Goal: Task Accomplishment & Management: Use online tool/utility

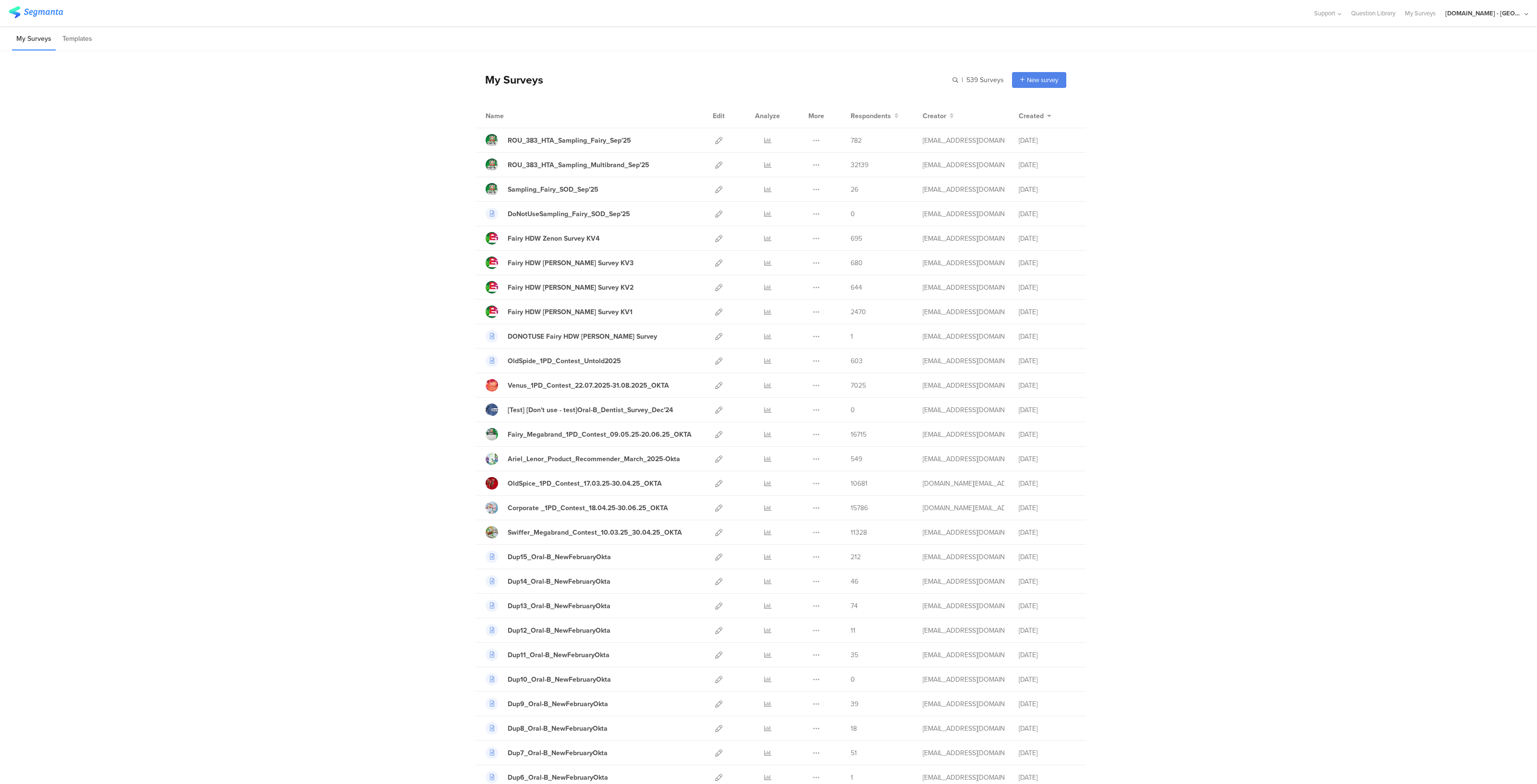
click at [1480, 10] on div "[DOMAIN_NAME] - [GEOGRAPHIC_DATA]" at bounding box center [1484, 13] width 77 height 9
click at [1447, 63] on span "JoltX [GEOGRAPHIC_DATA]" at bounding box center [1454, 62] width 74 height 9
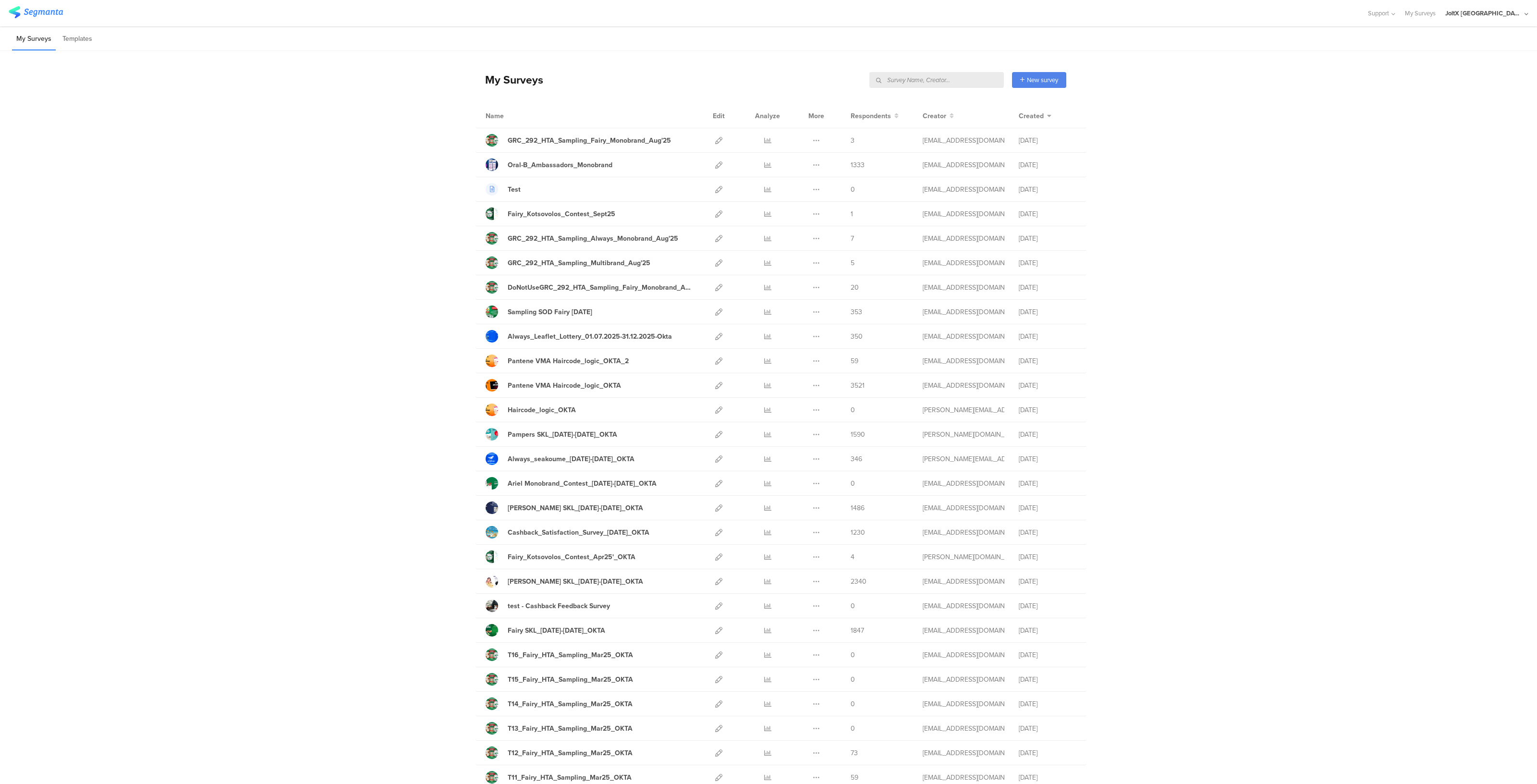
click at [956, 82] on input "text" at bounding box center [936, 80] width 135 height 16
type input "haircode"
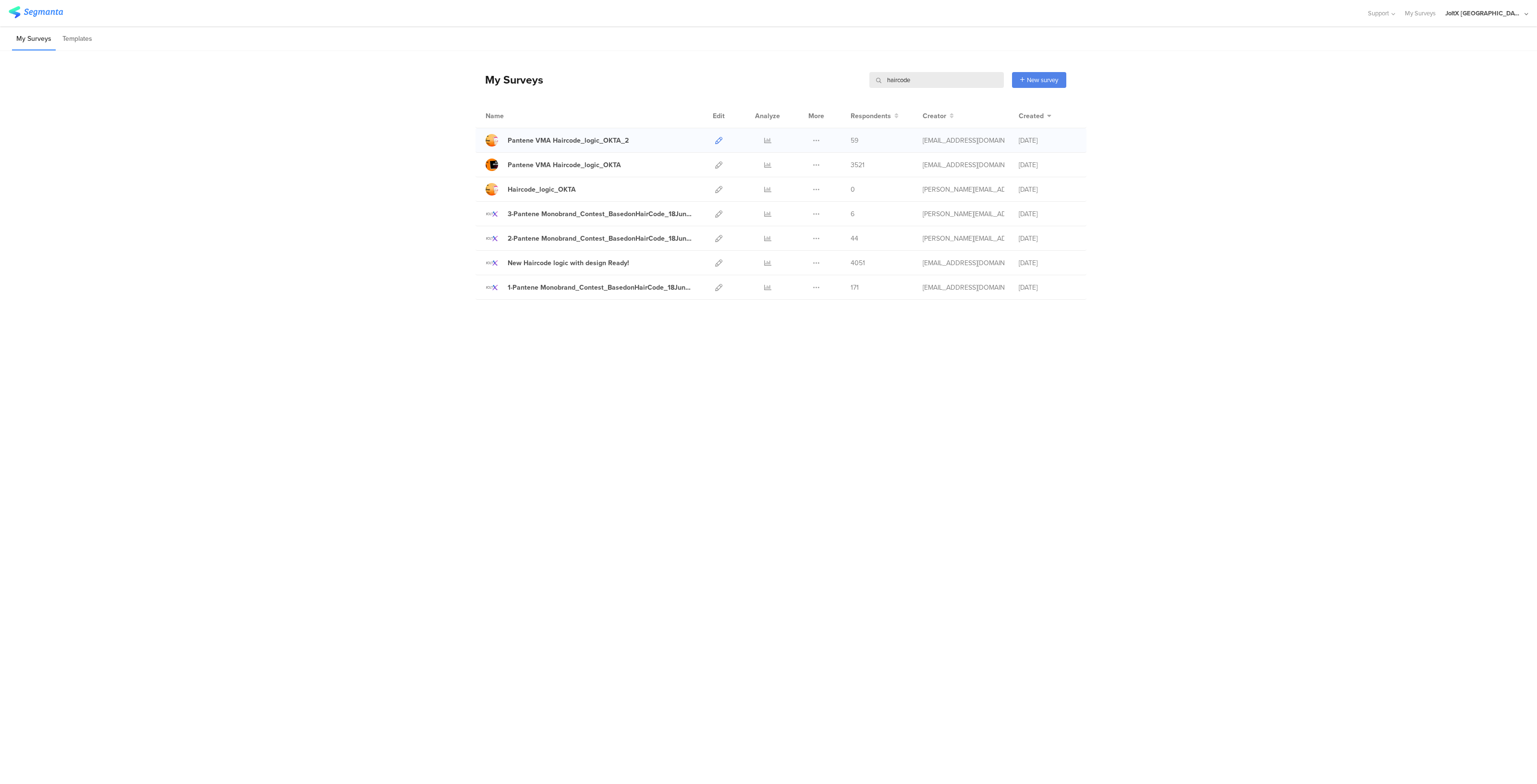
click at [721, 139] on icon at bounding box center [719, 141] width 7 height 7
click at [721, 167] on icon at bounding box center [719, 165] width 7 height 7
click at [721, 164] on icon at bounding box center [719, 165] width 7 height 7
click at [769, 164] on icon at bounding box center [768, 165] width 7 height 7
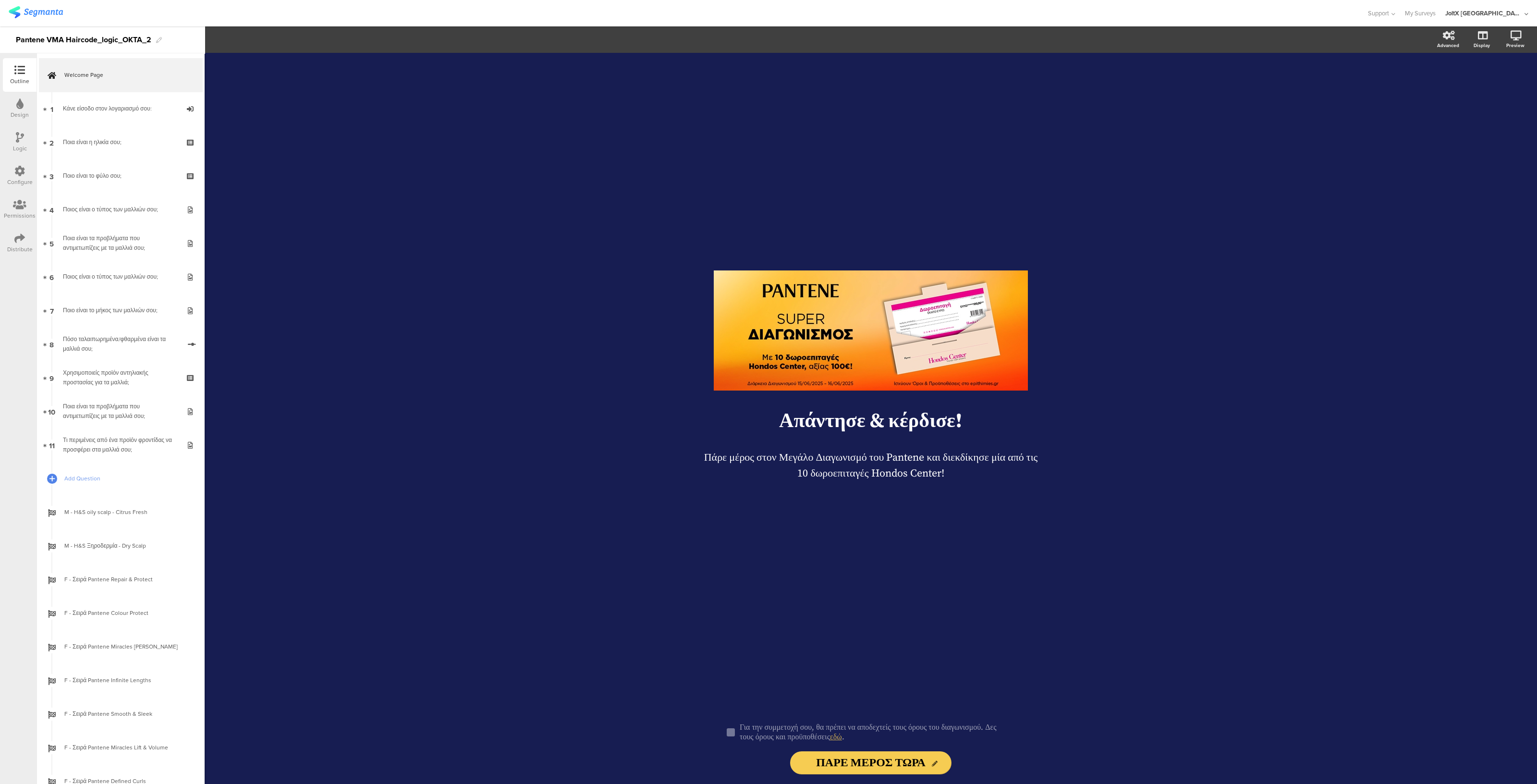
click at [24, 142] on div "Logic" at bounding box center [19, 142] width 34 height 34
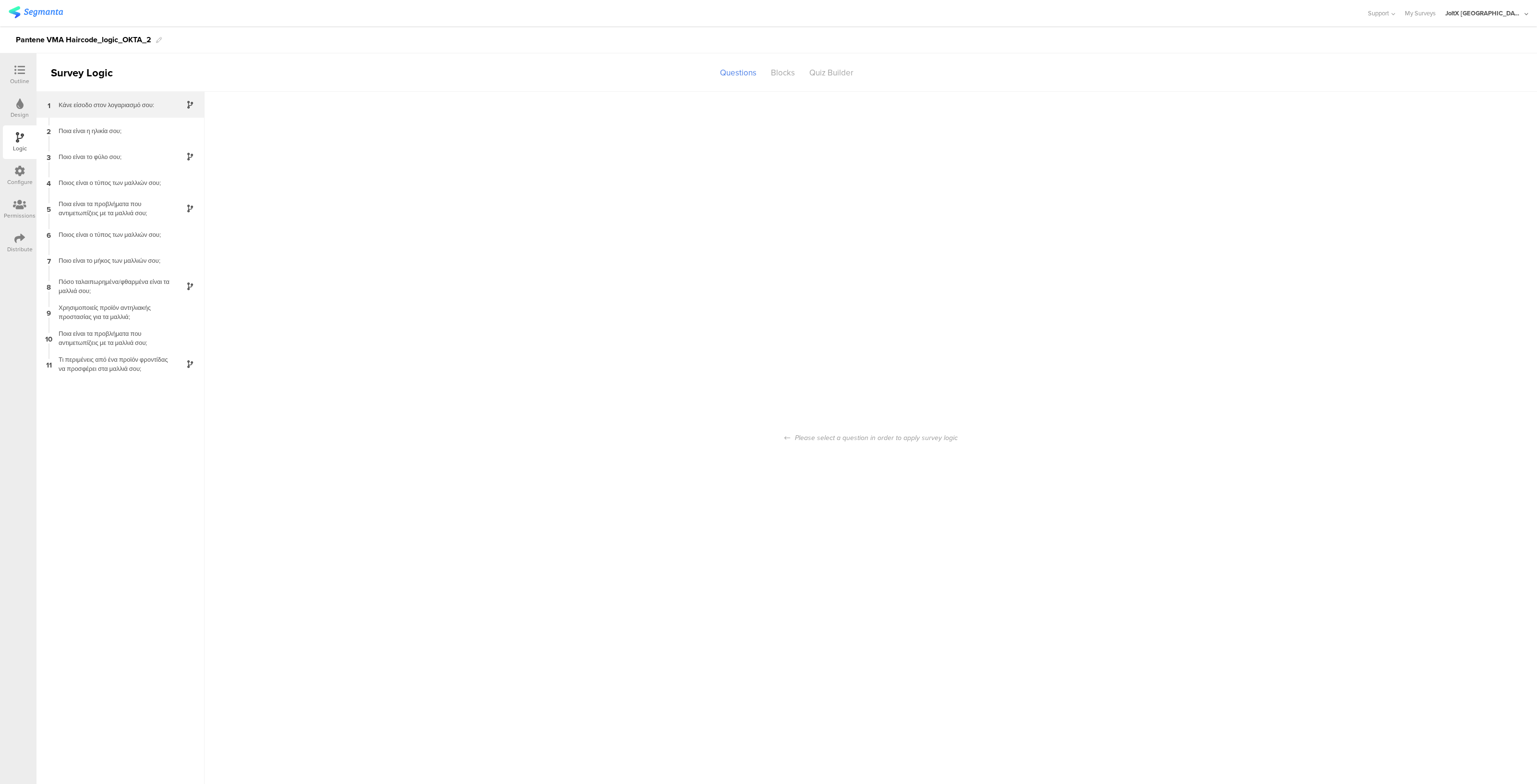
click at [130, 111] on div "1 Κάνε είσοδο στον λογαριασμό σου:" at bounding box center [121, 105] width 168 height 26
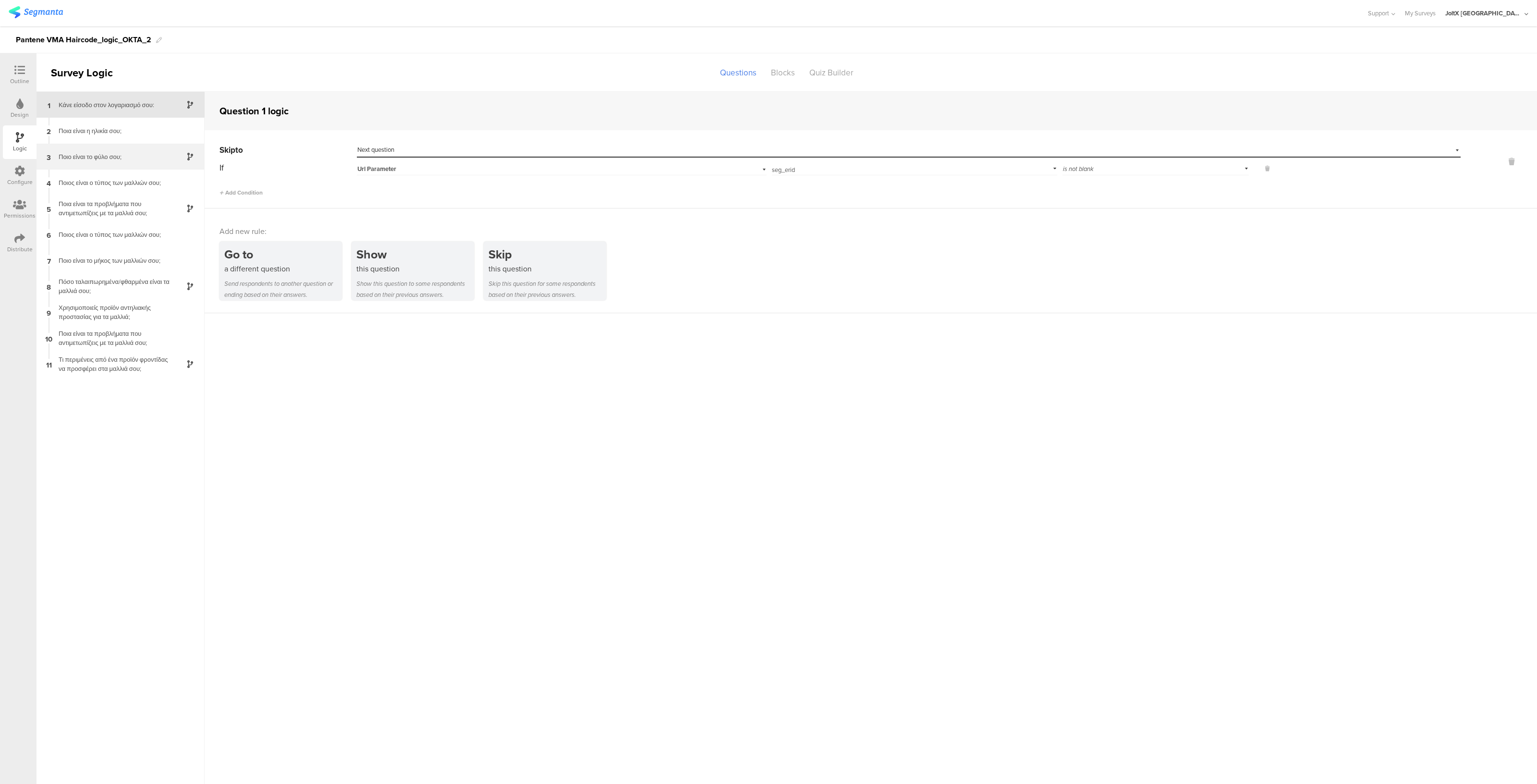
click at [115, 163] on div "3 Ποιο είναι το φύλο σου;" at bounding box center [121, 157] width 168 height 26
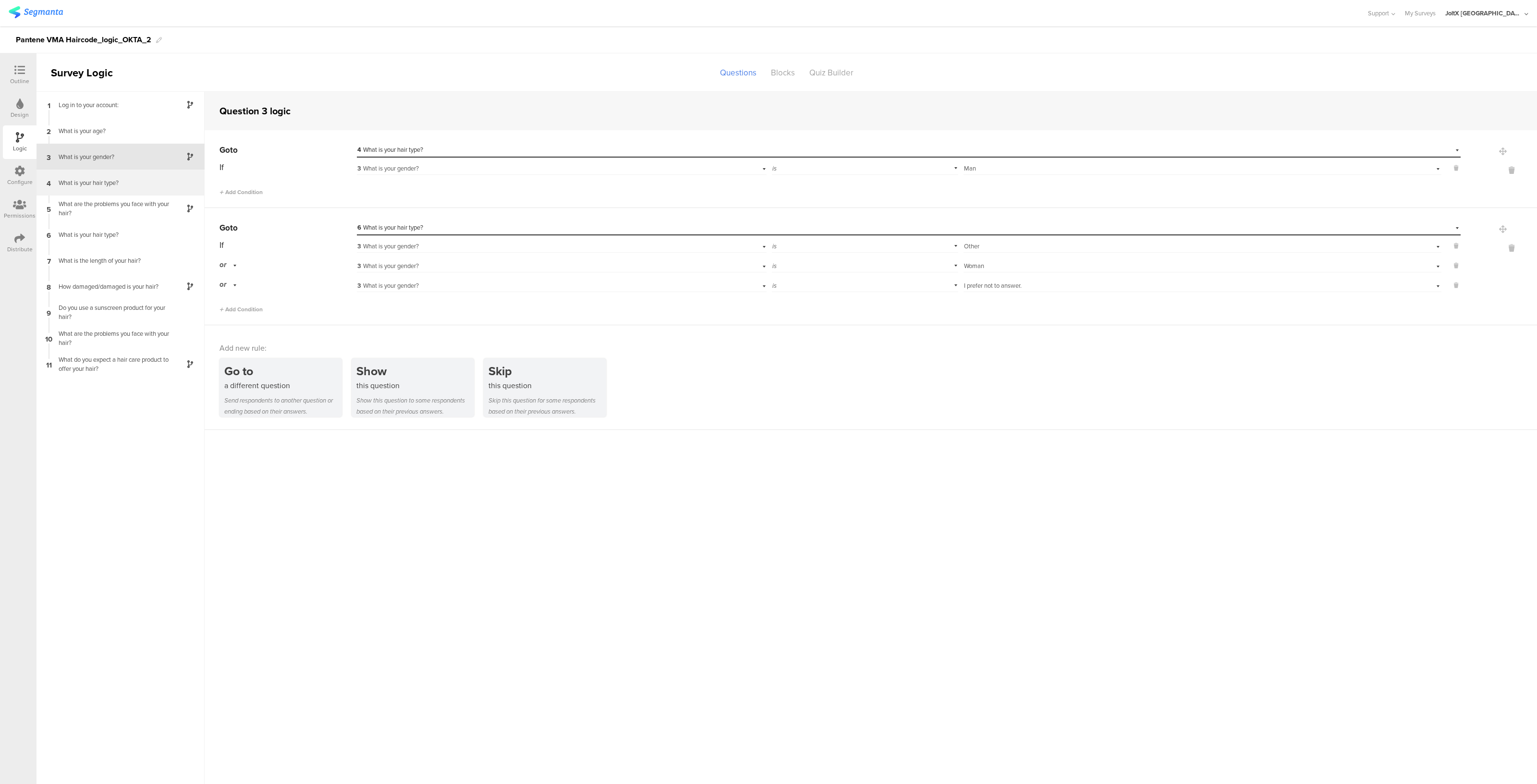
click at [135, 183] on div "What is your hair type?" at bounding box center [113, 183] width 120 height 9
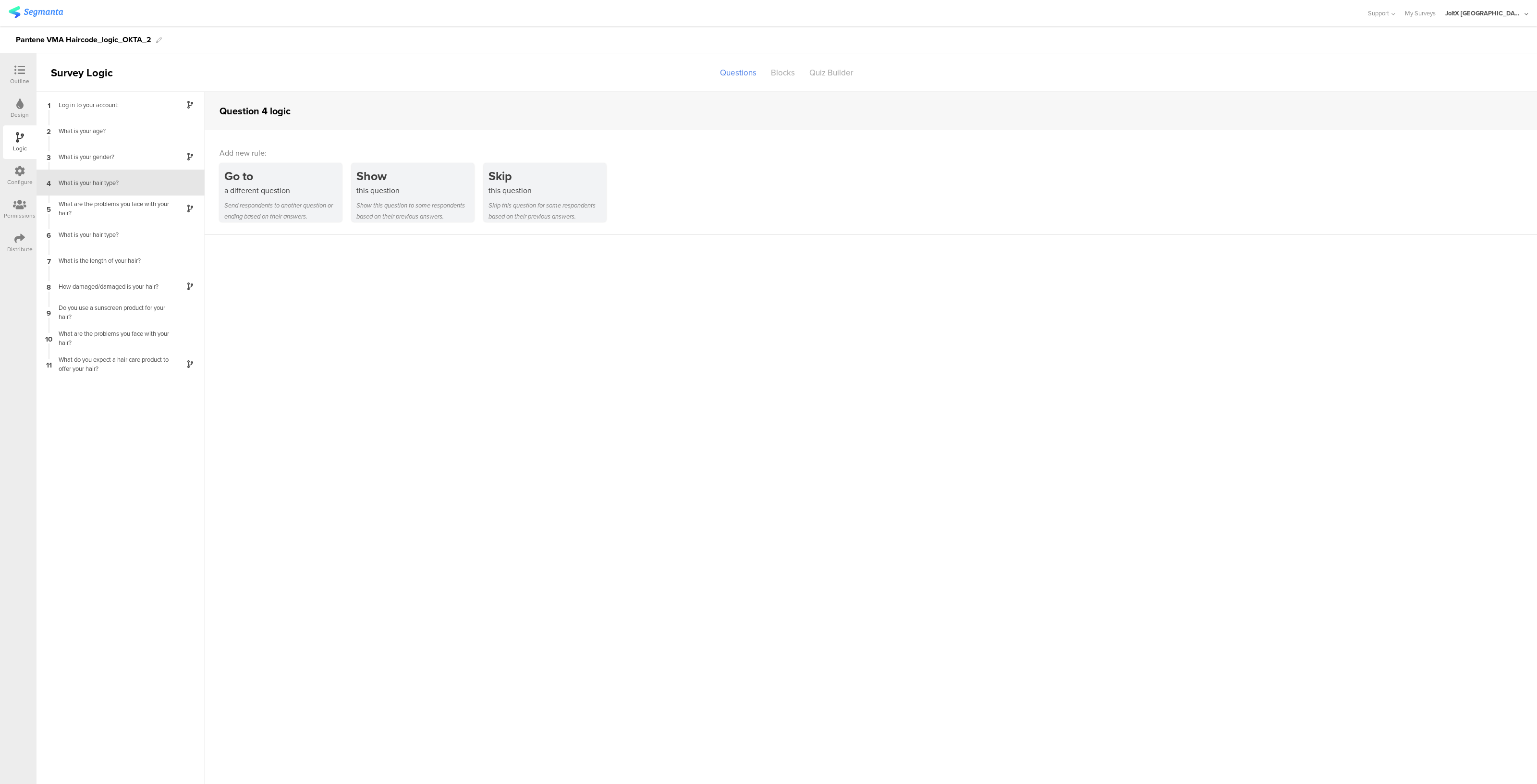
click at [31, 104] on div "Design" at bounding box center [19, 108] width 34 height 34
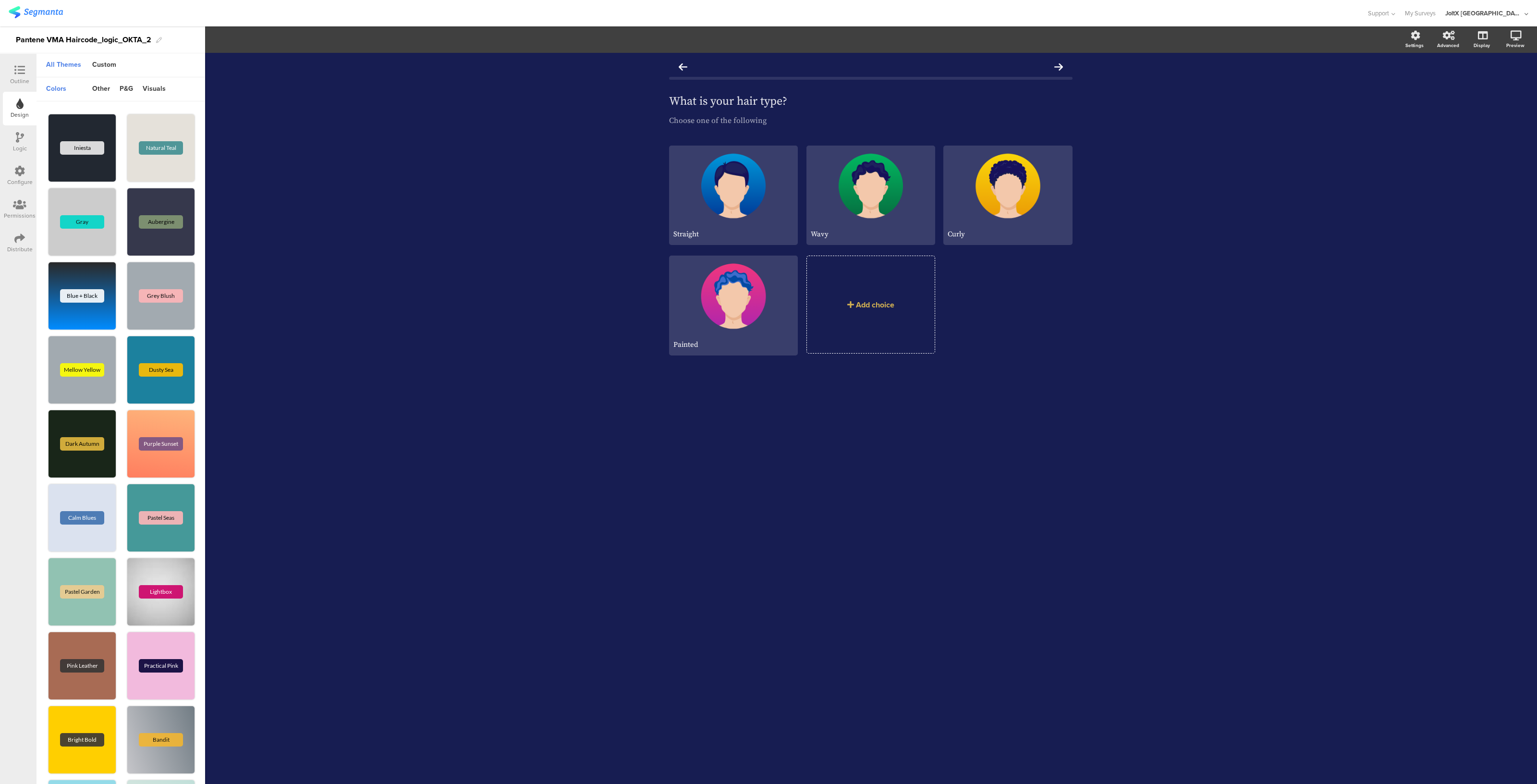
click at [27, 73] on div at bounding box center [20, 71] width 19 height 12
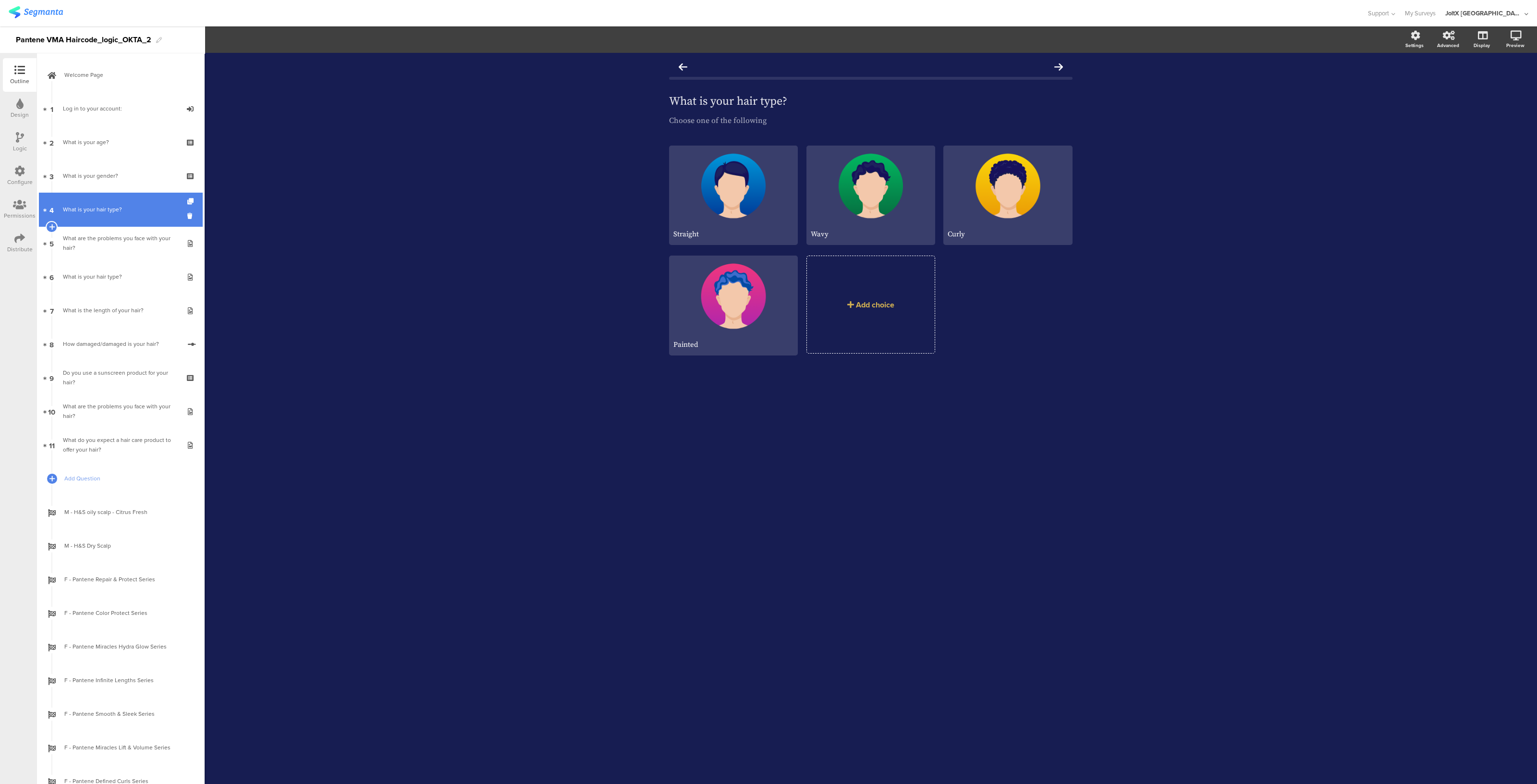
click at [110, 216] on link "4 What is your hair type?" at bounding box center [121, 209] width 163 height 34
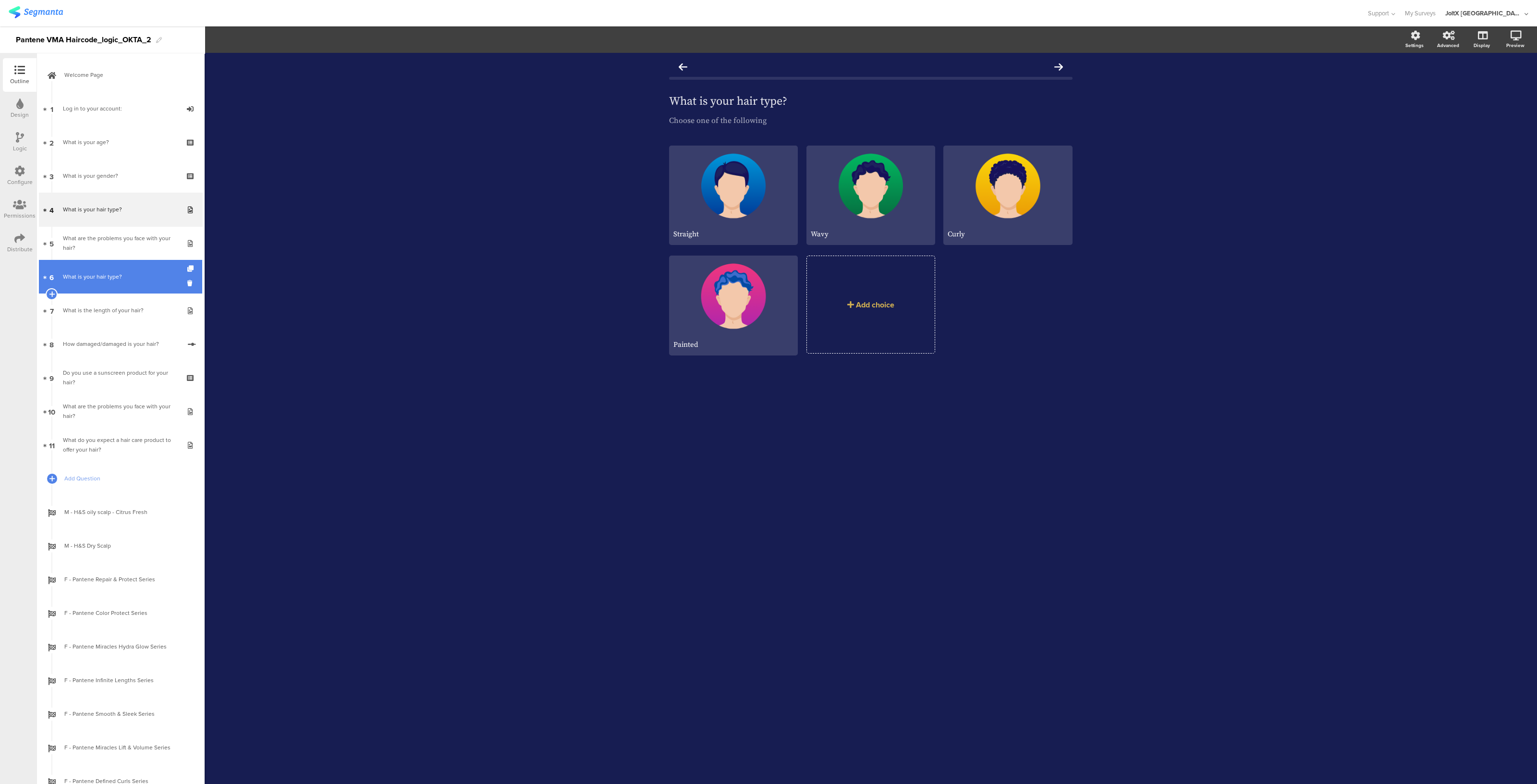
click at [105, 289] on link "6 What is your hair type?" at bounding box center [121, 277] width 163 height 34
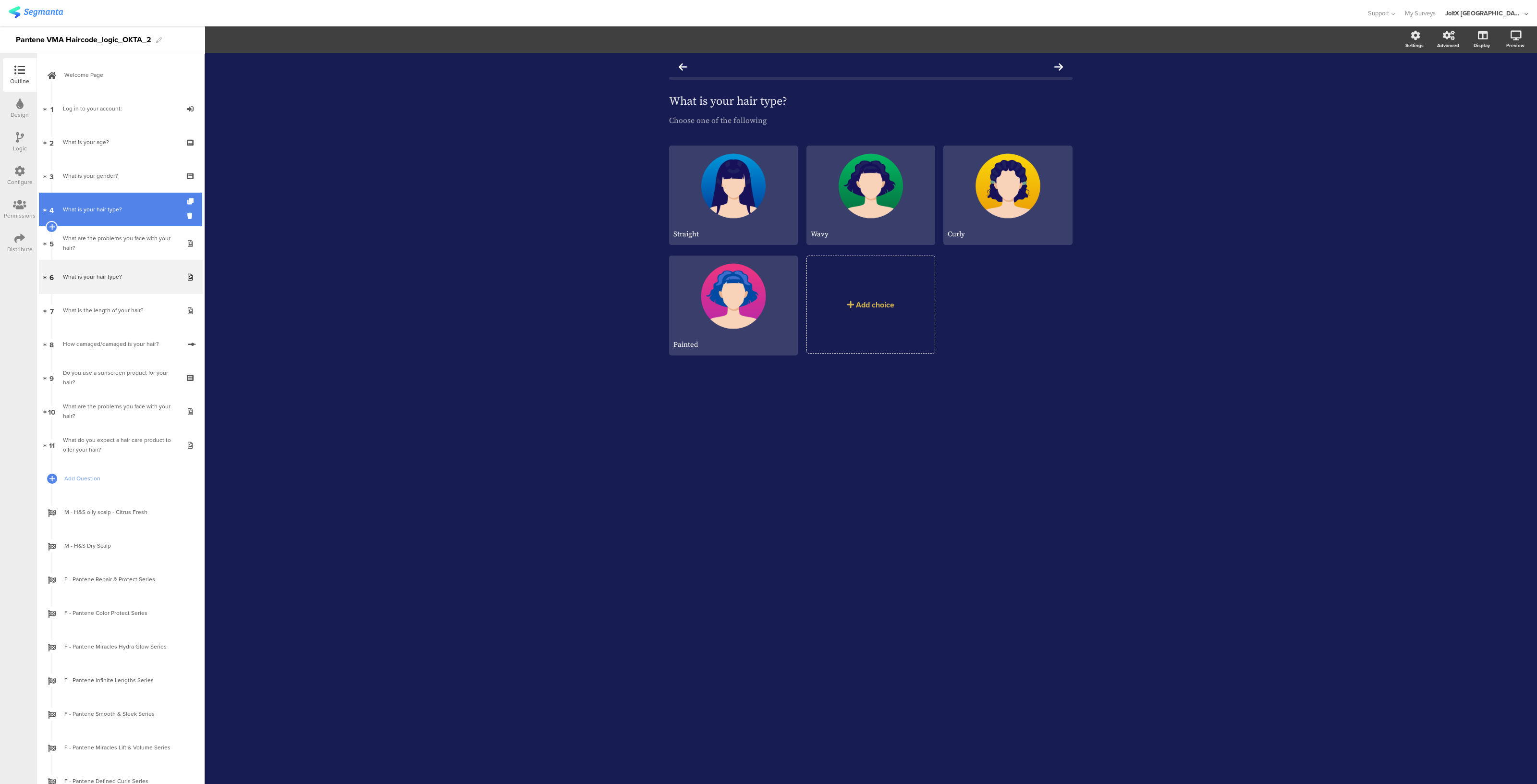
click at [121, 205] on div "What is your hair type?" at bounding box center [120, 210] width 115 height 10
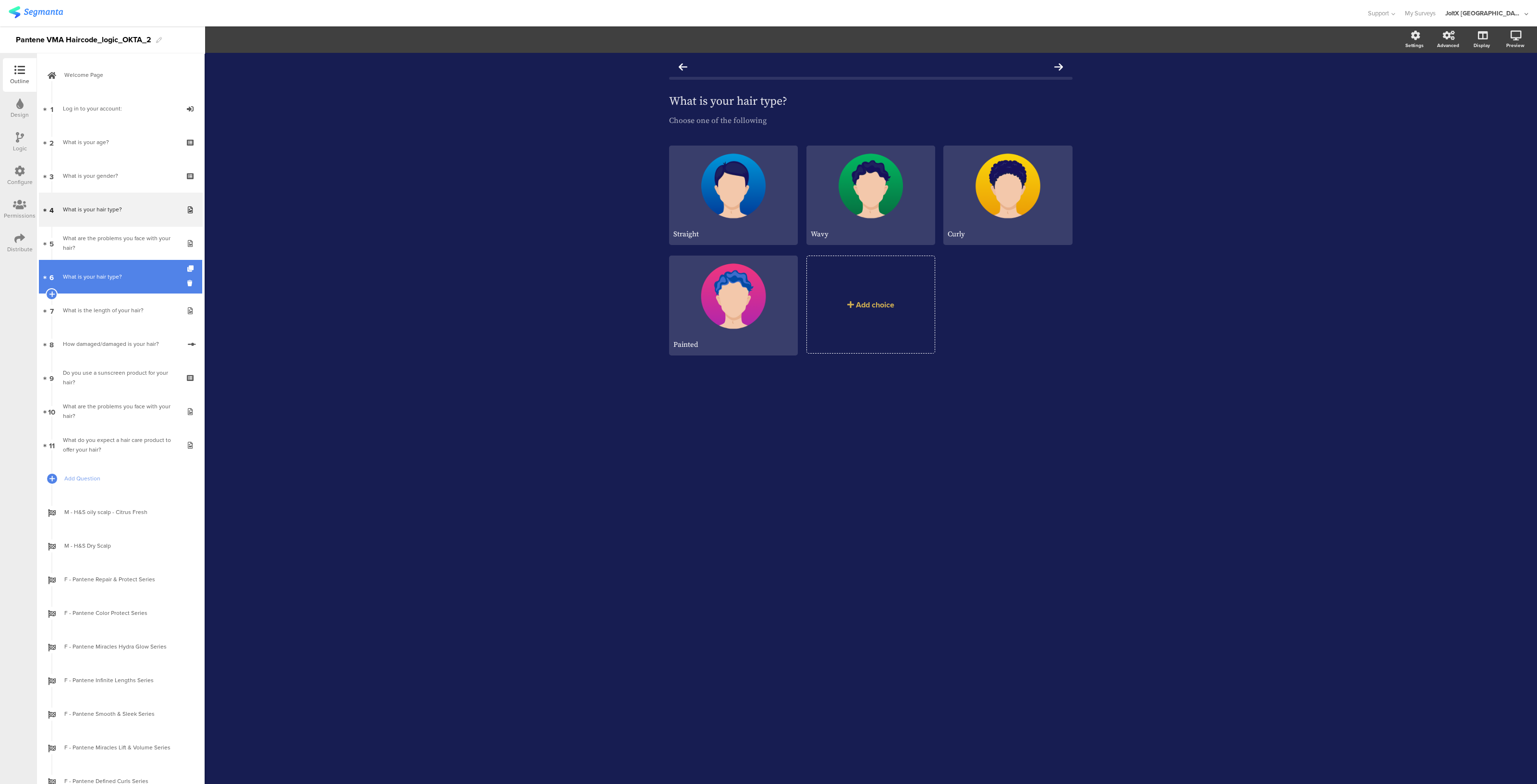
click at [109, 278] on font "What is your hair type?" at bounding box center [92, 277] width 59 height 9
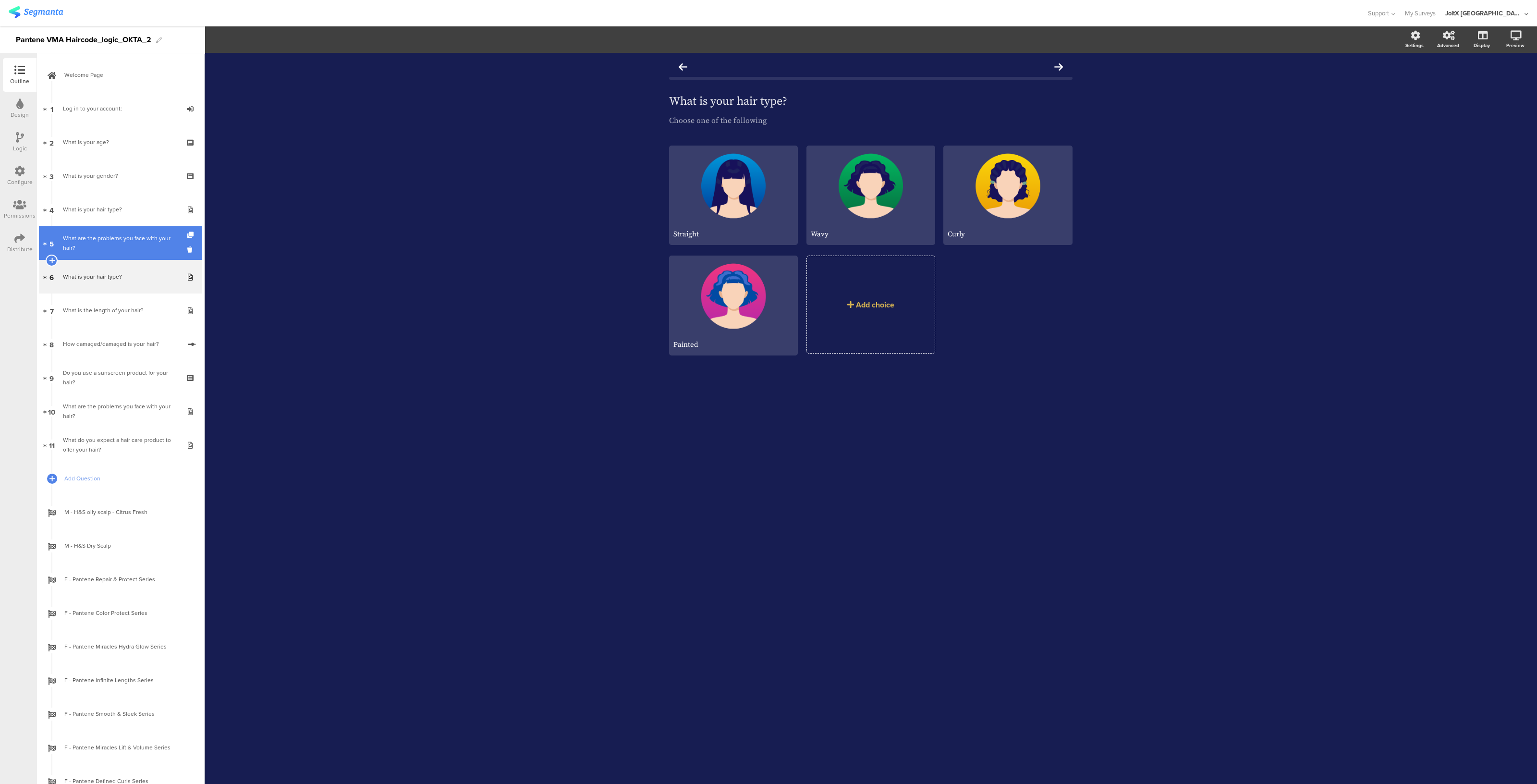
click at [113, 244] on div "What are the problems you face with your hair?" at bounding box center [120, 243] width 115 height 19
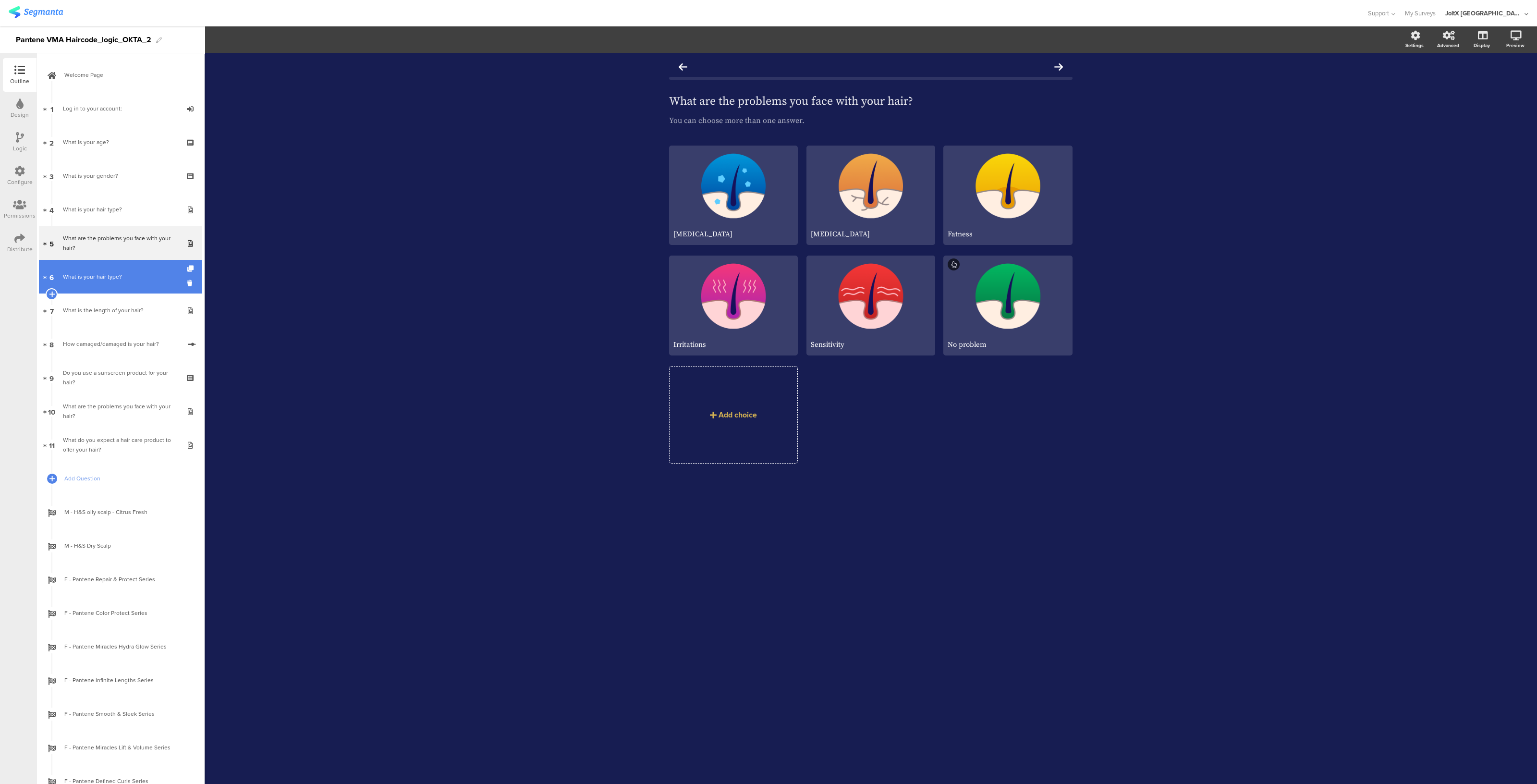
click at [129, 274] on div "What is your hair type?" at bounding box center [120, 277] width 115 height 10
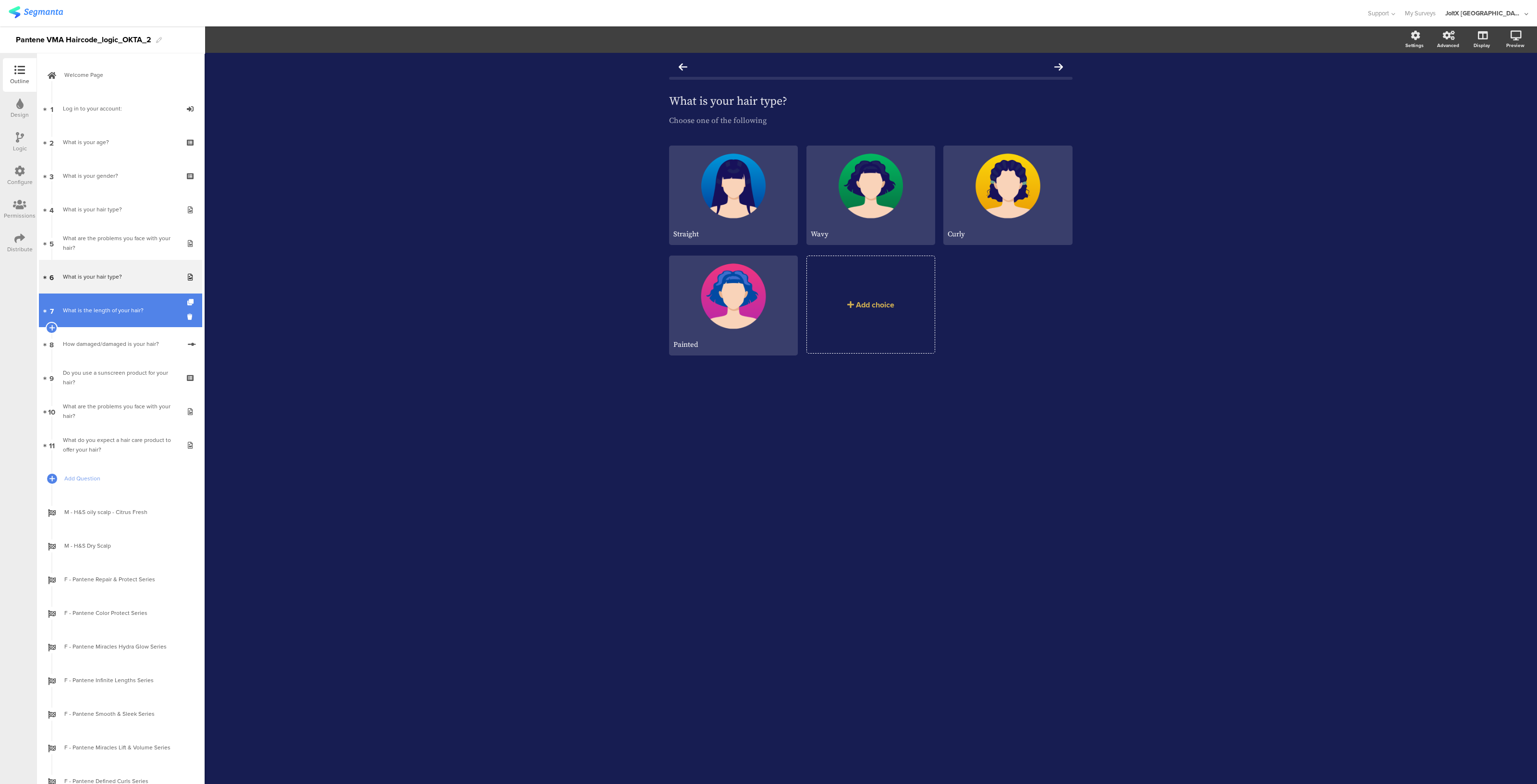
click at [121, 310] on font "What is the length of your hair?" at bounding box center [103, 310] width 80 height 9
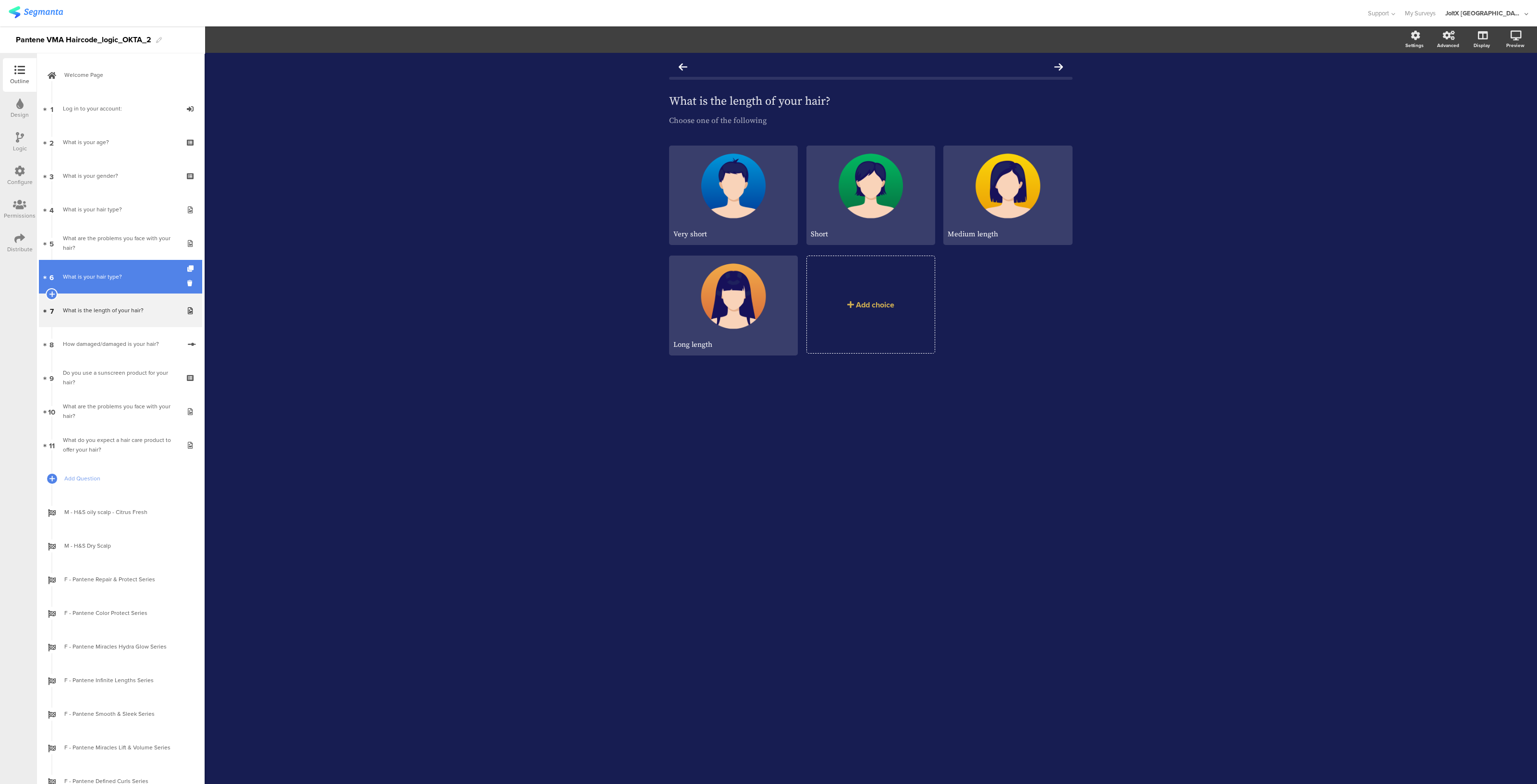
click at [121, 280] on div "What is your hair type?" at bounding box center [120, 277] width 115 height 10
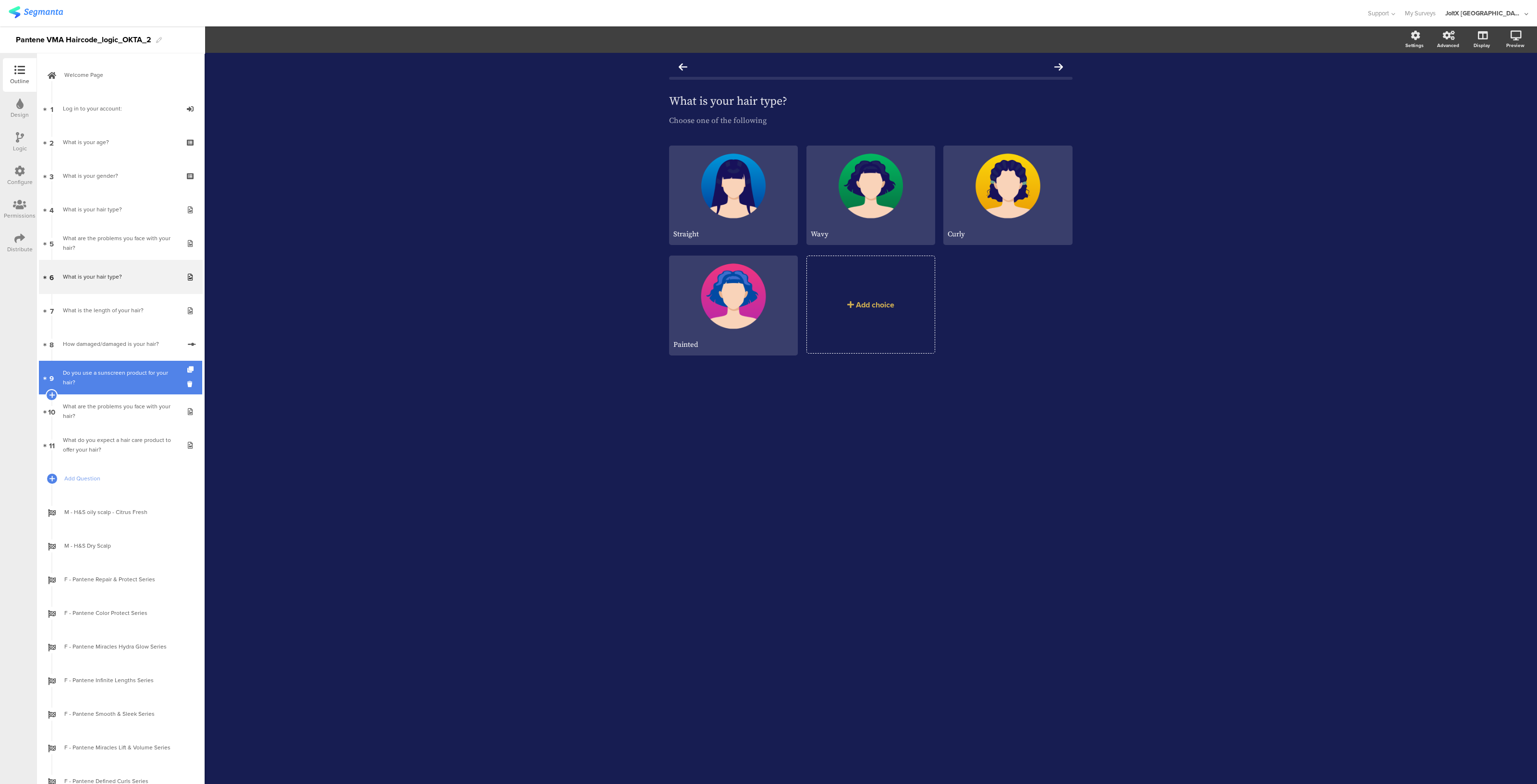
click at [116, 383] on div "Do you use a sunscreen product for your hair?" at bounding box center [120, 378] width 115 height 19
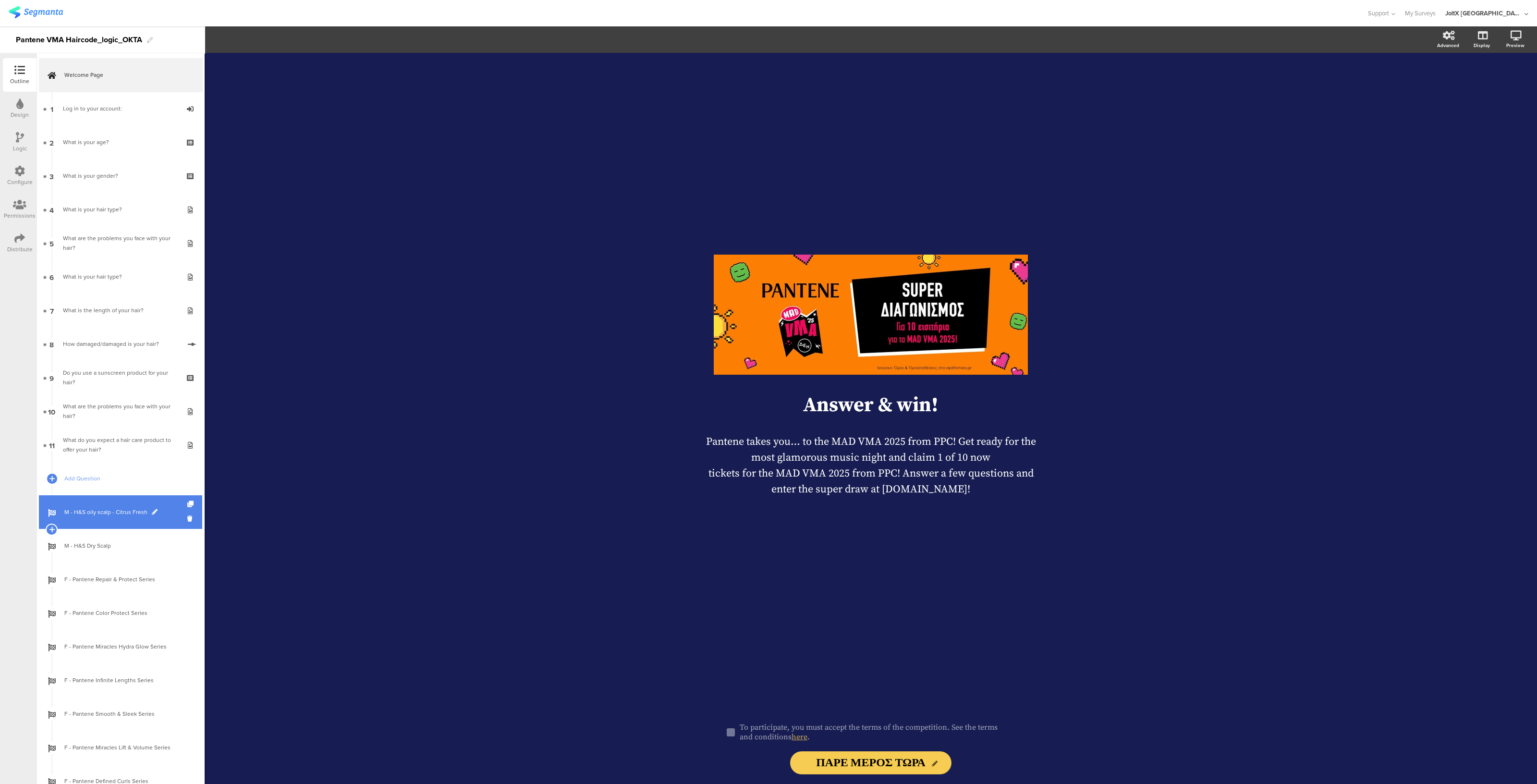
click at [107, 513] on span "M - H&S oily scalp - Citrus Fresh" at bounding box center [126, 512] width 123 height 10
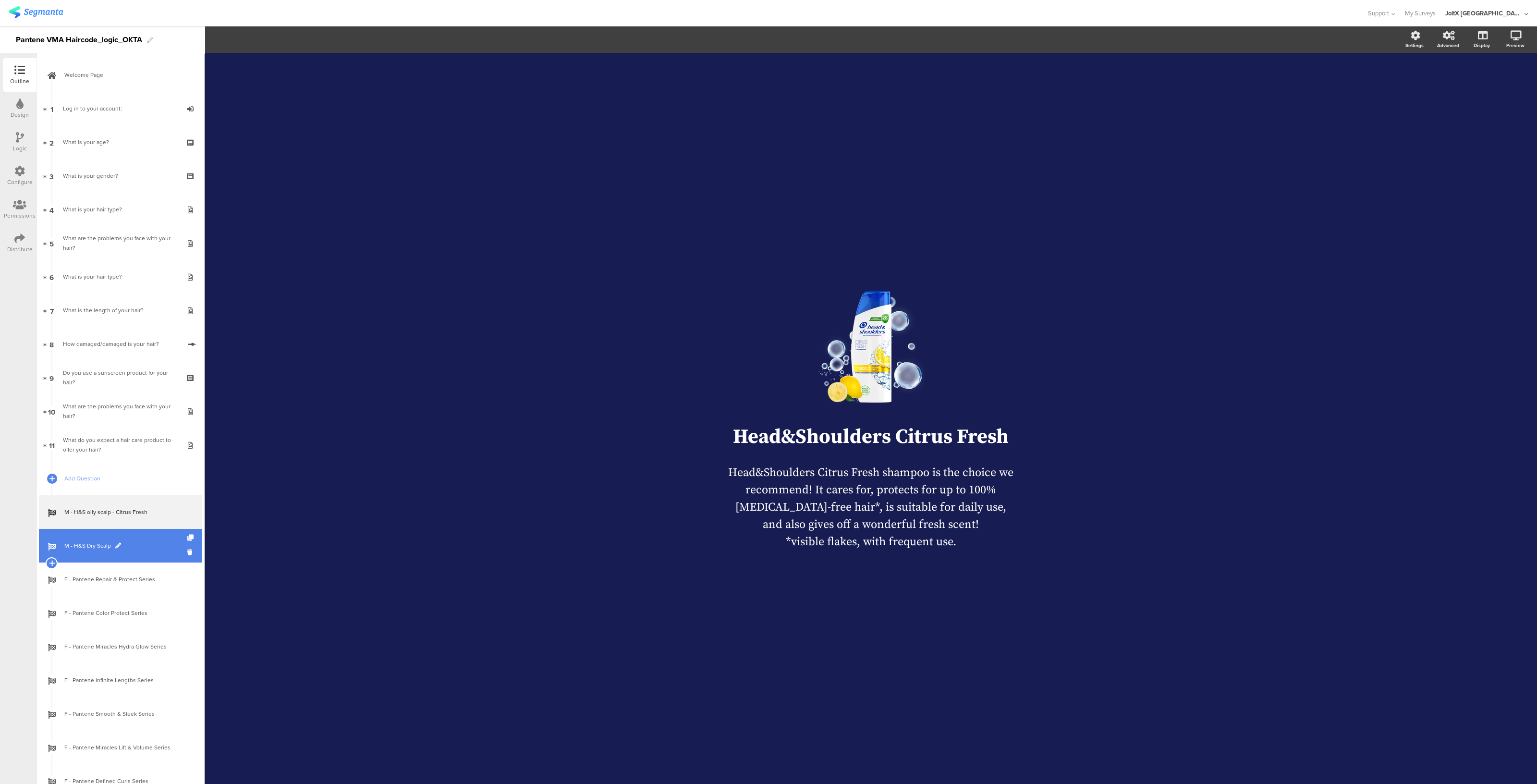
click at [101, 548] on font "M - H&S Dry Scalp" at bounding box center [88, 546] width 46 height 9
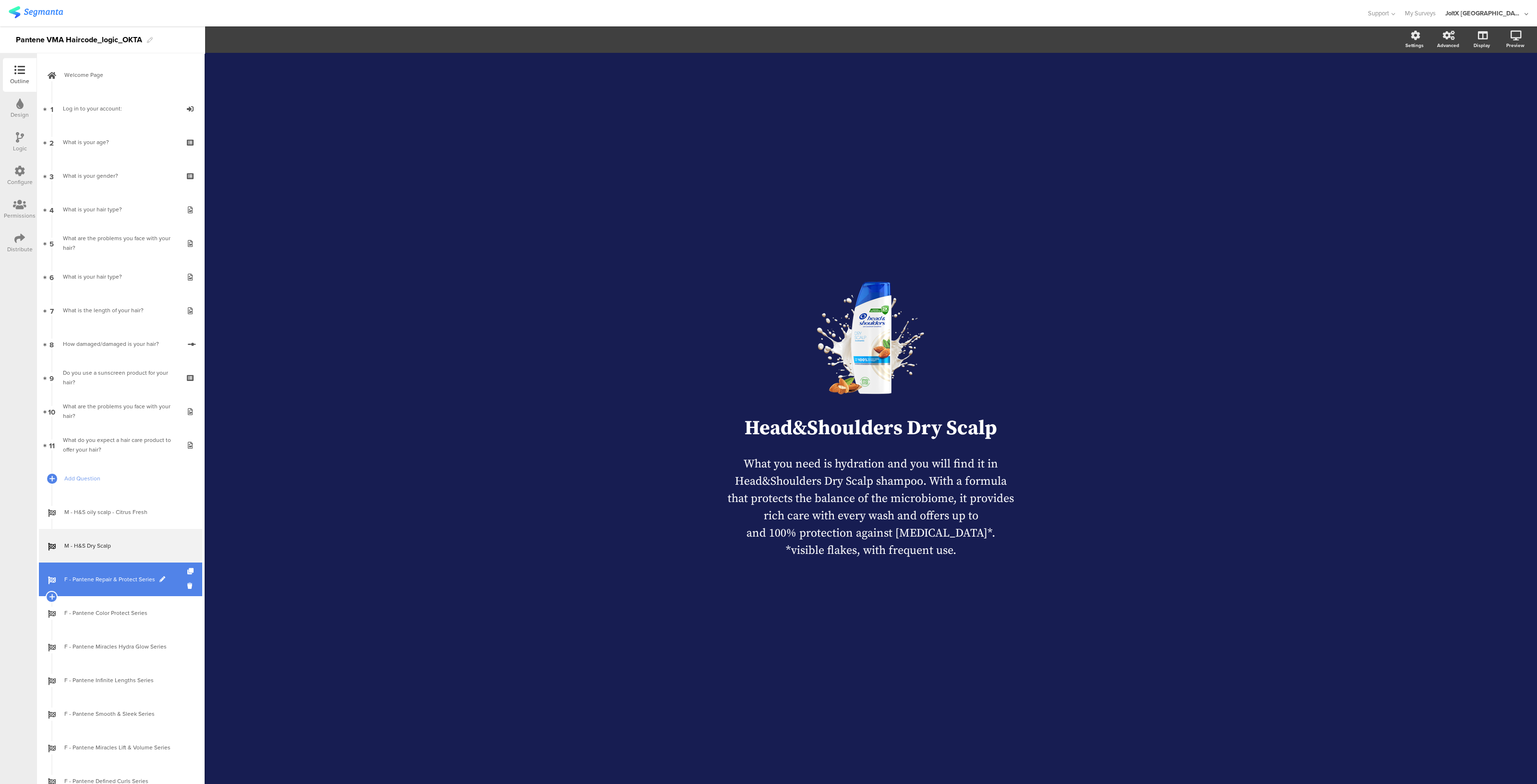
click at [108, 579] on font "F - Pantene Repair & Protect Series" at bounding box center [110, 579] width 91 height 9
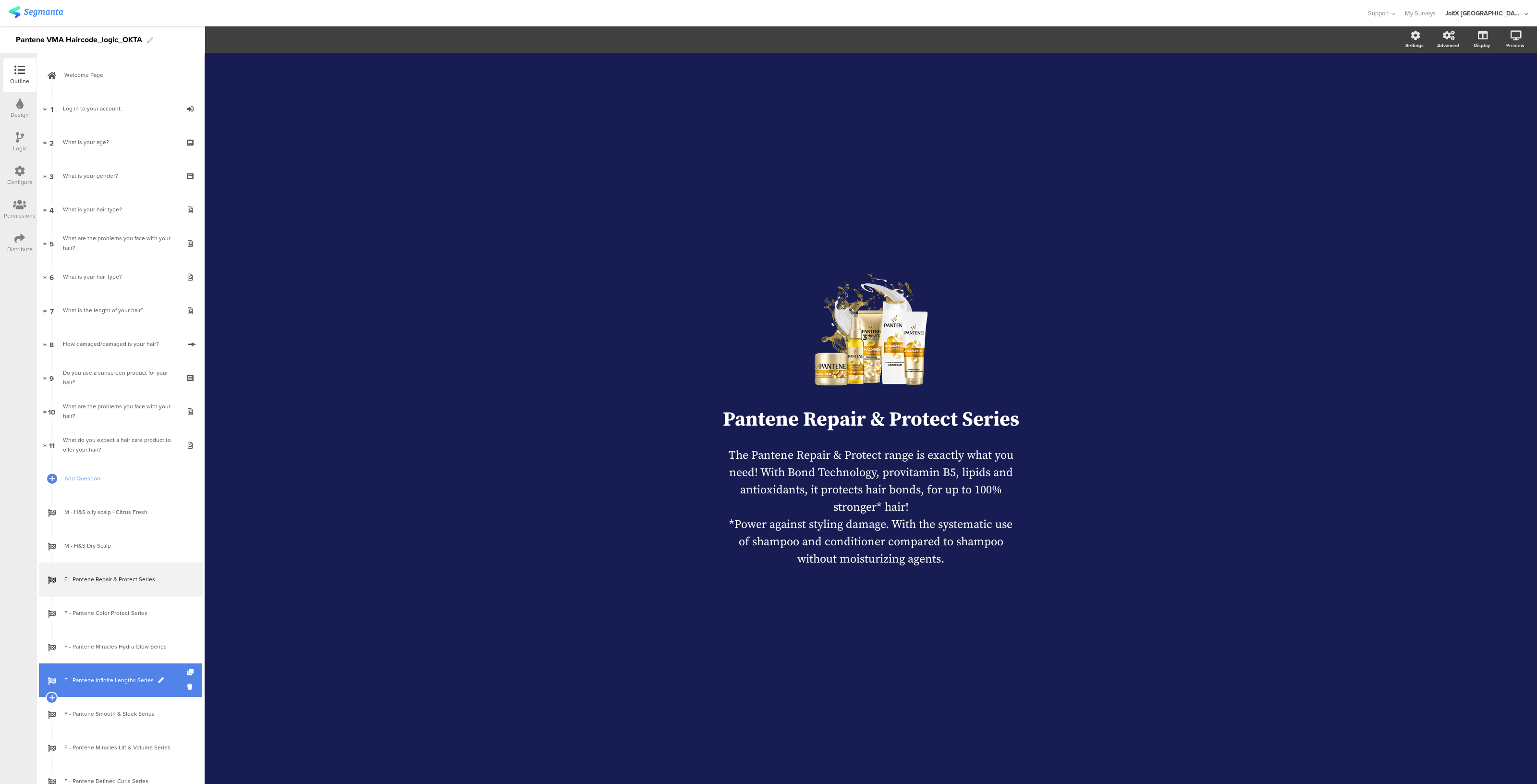
click at [104, 676] on span "F - Pantene Infinite Lengths Series" at bounding box center [126, 680] width 123 height 10
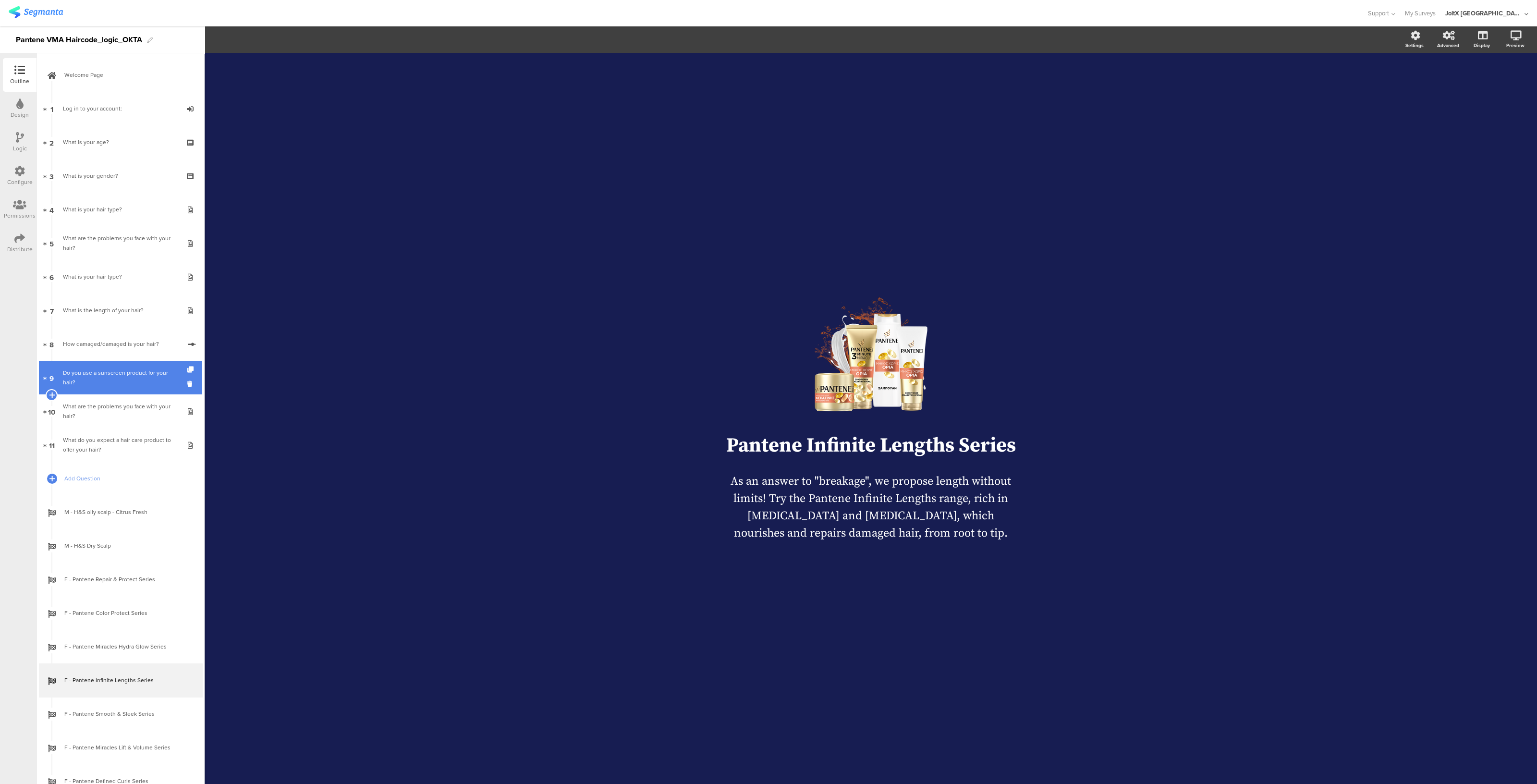
click at [115, 374] on font "Do you use a sunscreen product for your hair?" at bounding box center [115, 378] width 105 height 18
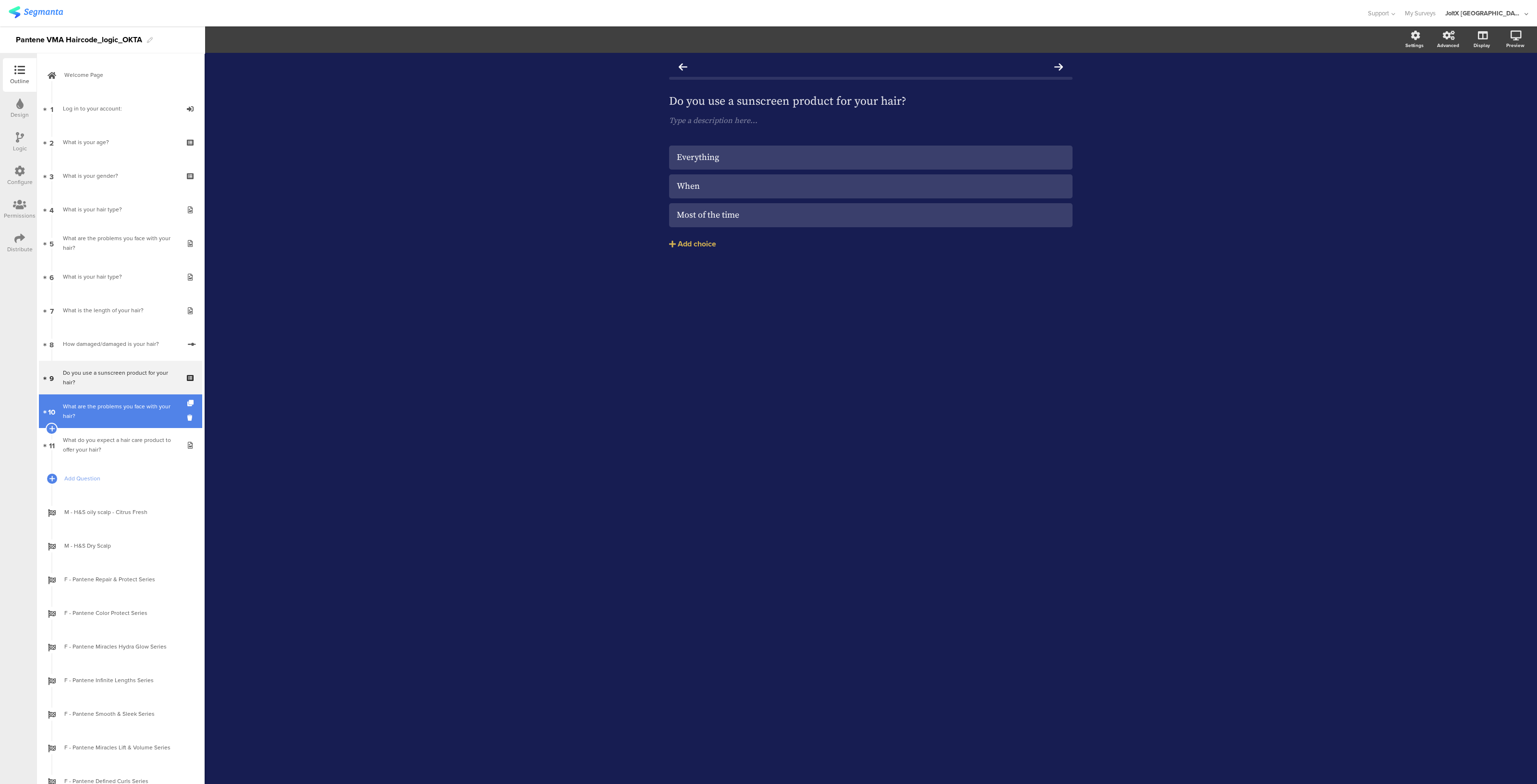
click at [116, 422] on link "10 What are the problems you face with your hair?" at bounding box center [121, 411] width 163 height 34
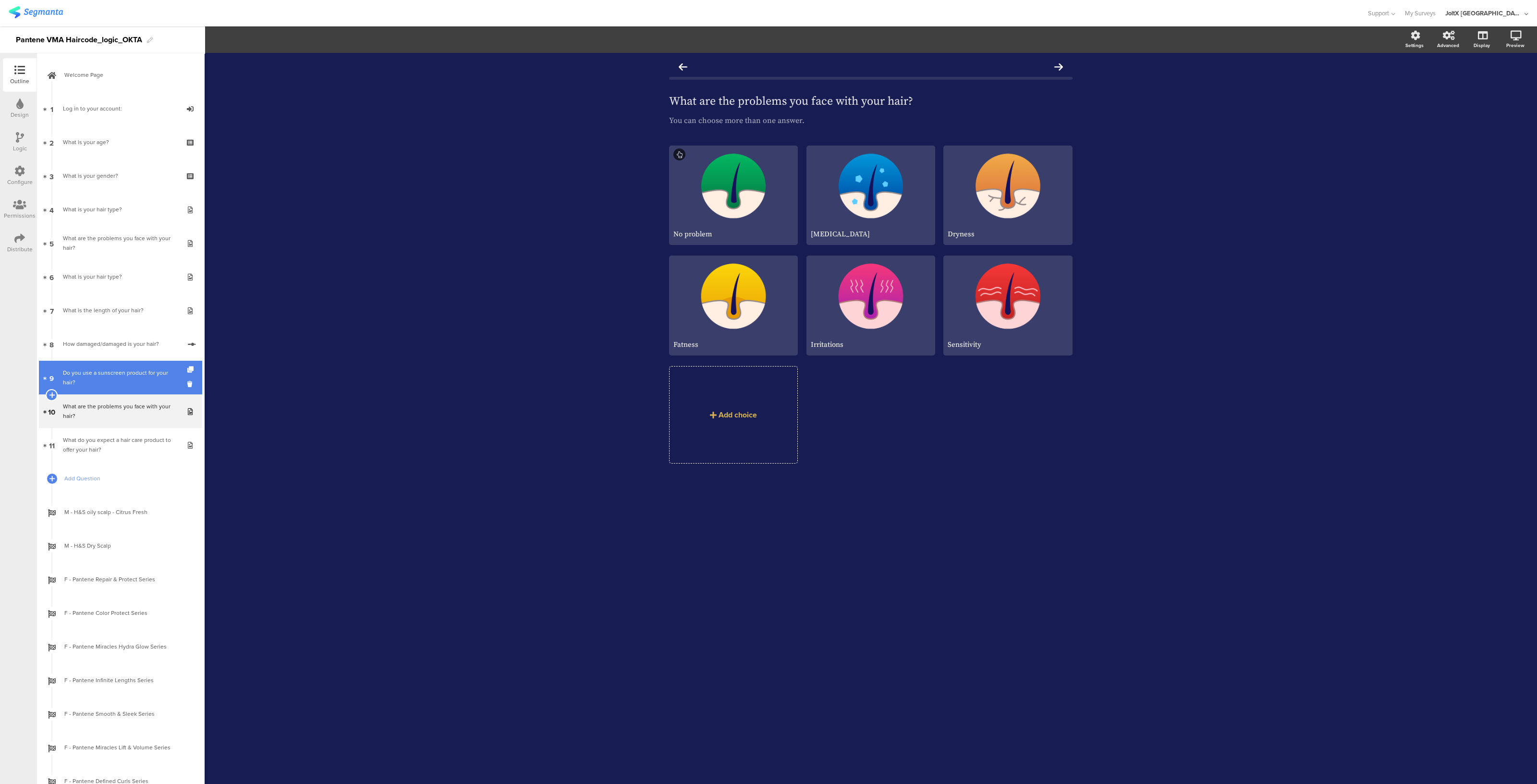
click at [115, 371] on font "Do you use a sunscreen product for your hair?" at bounding box center [115, 378] width 105 height 18
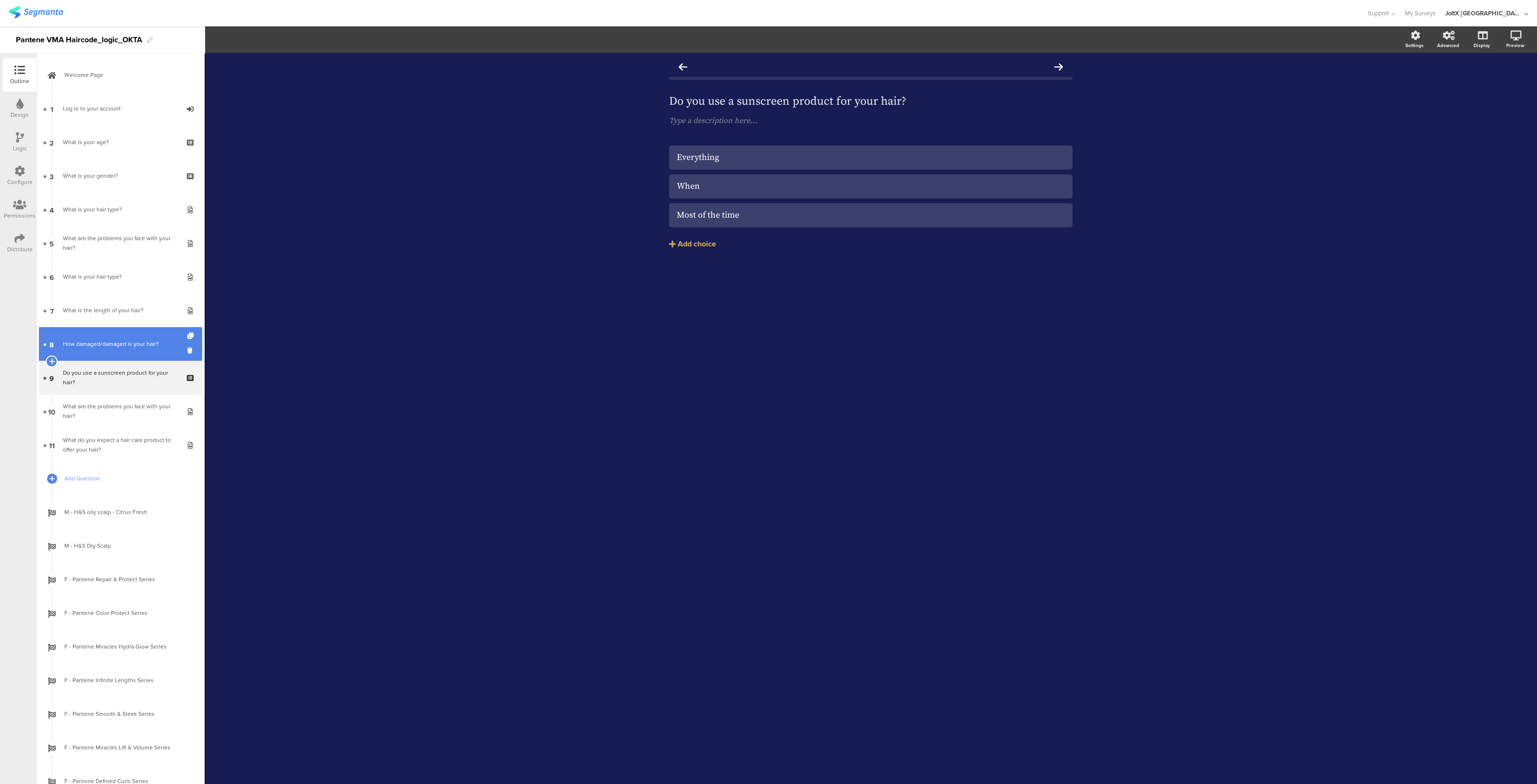
click at [118, 336] on link "8 How damaged/damaged is your hair?" at bounding box center [121, 344] width 163 height 34
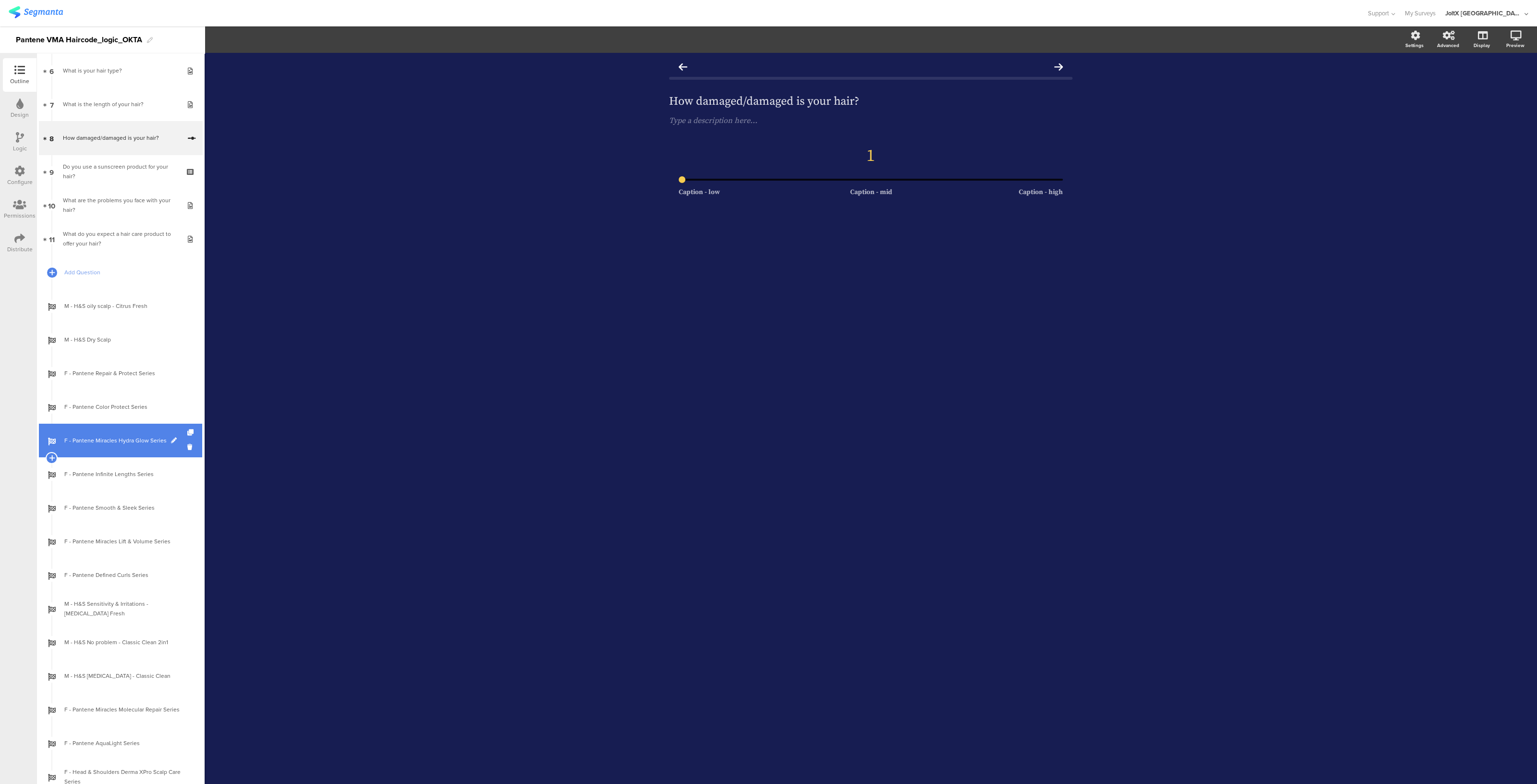
scroll to position [207, 0]
click at [115, 423] on link "F - Pantene Miracles Hydra Glow Series" at bounding box center [121, 439] width 163 height 34
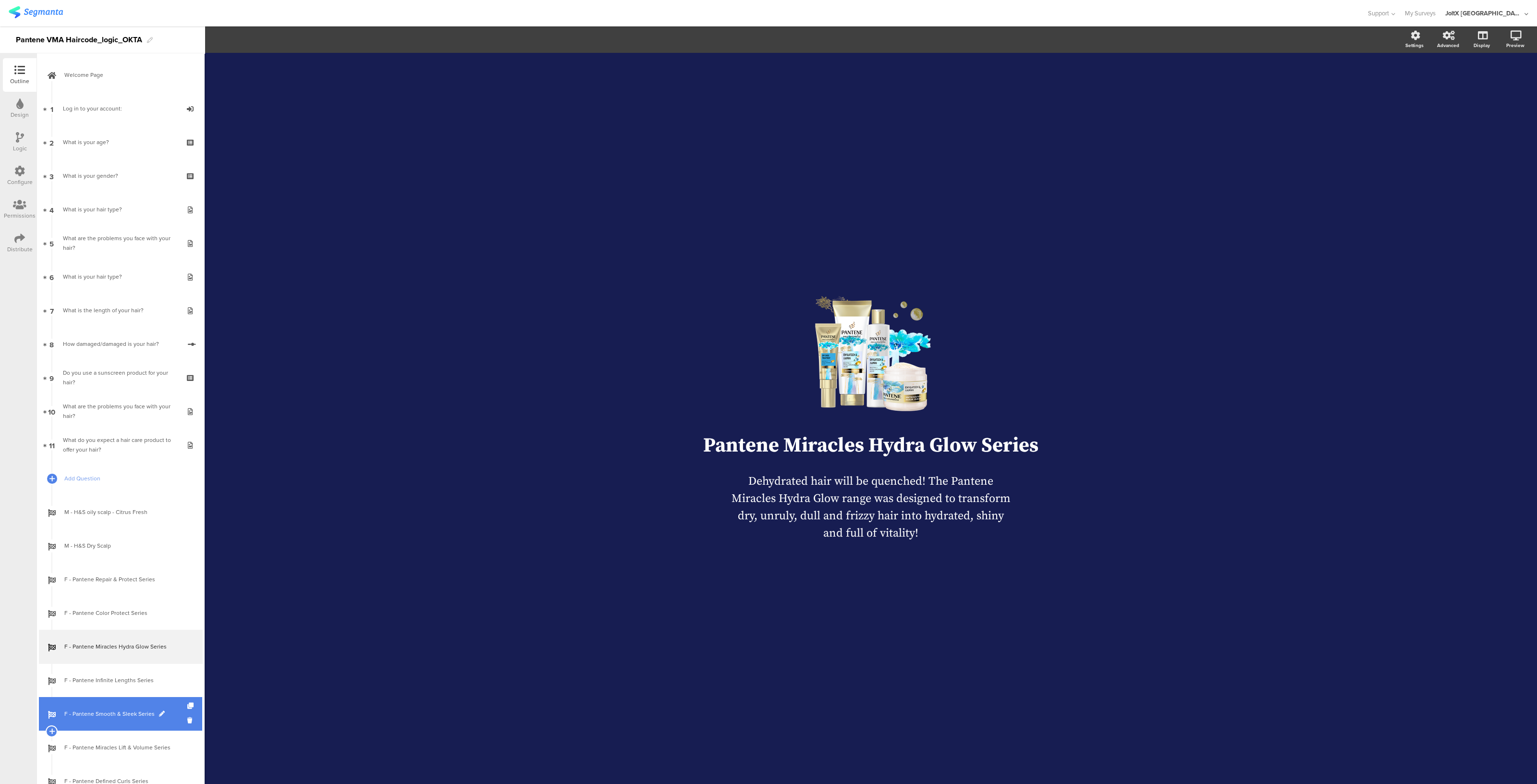
scroll to position [194, 0]
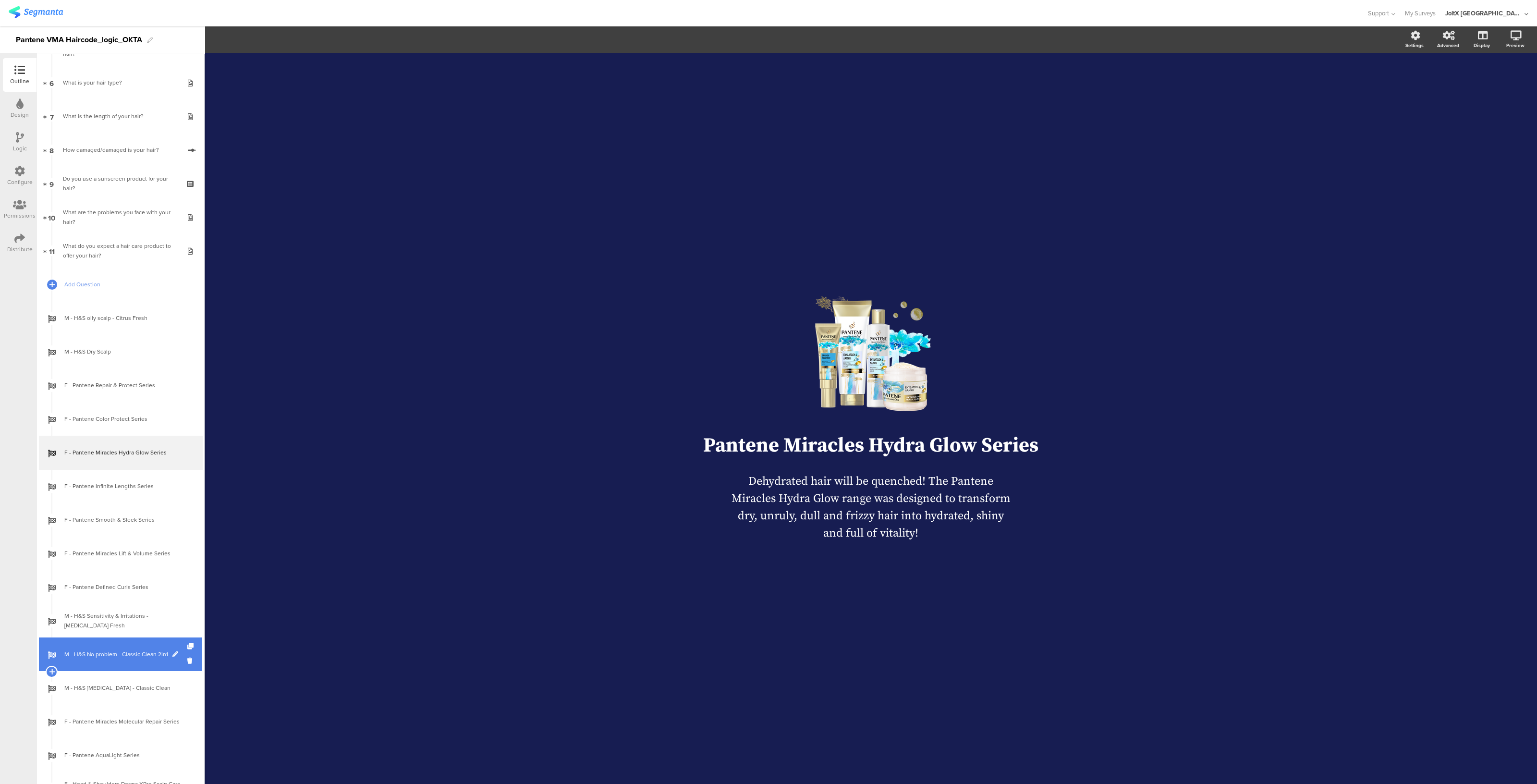
click at [122, 657] on font "M - H&S No problem - Classic Clean 2in1" at bounding box center [116, 654] width 104 height 9
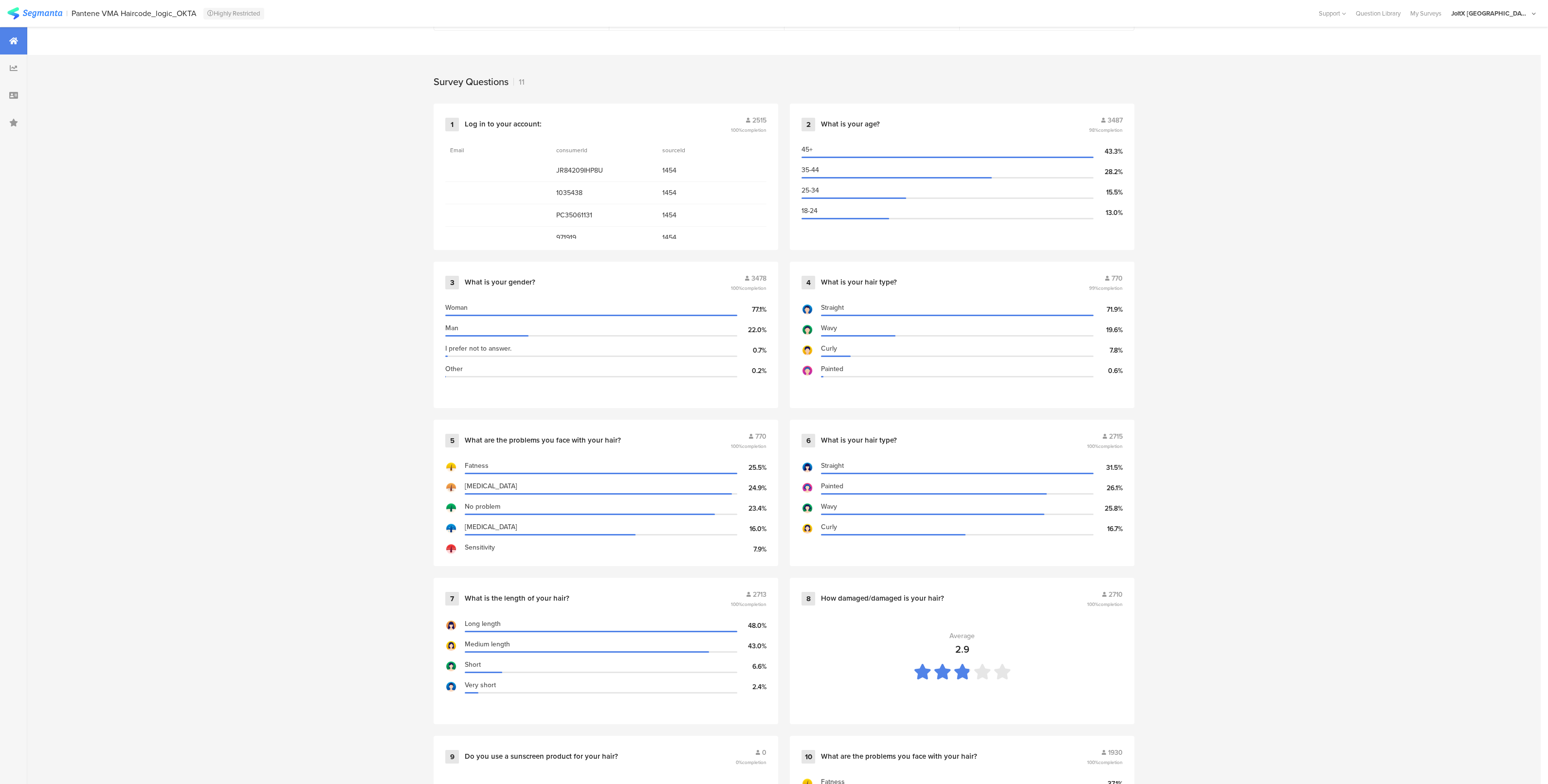
scroll to position [367, 0]
click at [1250, 380] on div "Survey Questions 11 1 Log in to your account: 2515 100% completion Email consum…" at bounding box center [784, 558] width 1513 height 1007
